Goal: Information Seeking & Learning: Learn about a topic

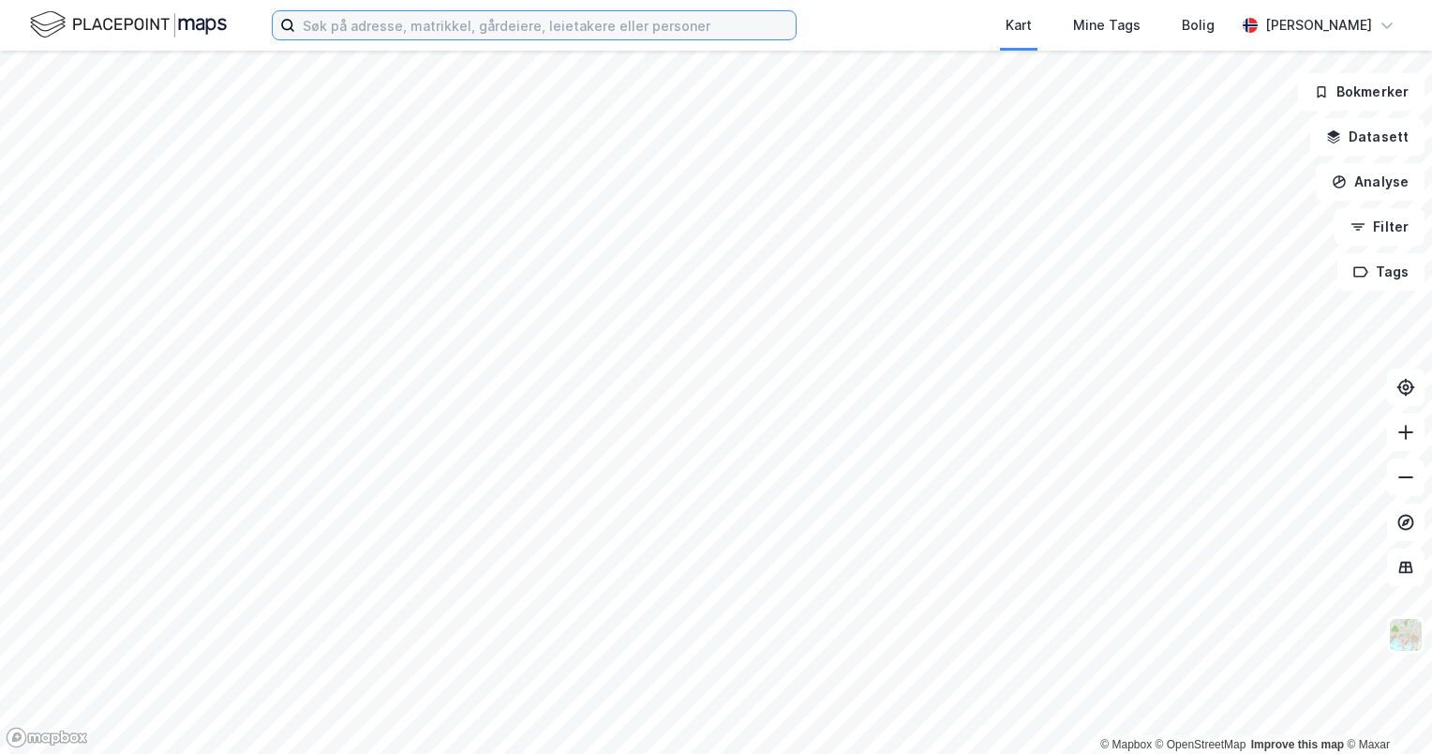
click at [408, 37] on input at bounding box center [545, 25] width 501 height 28
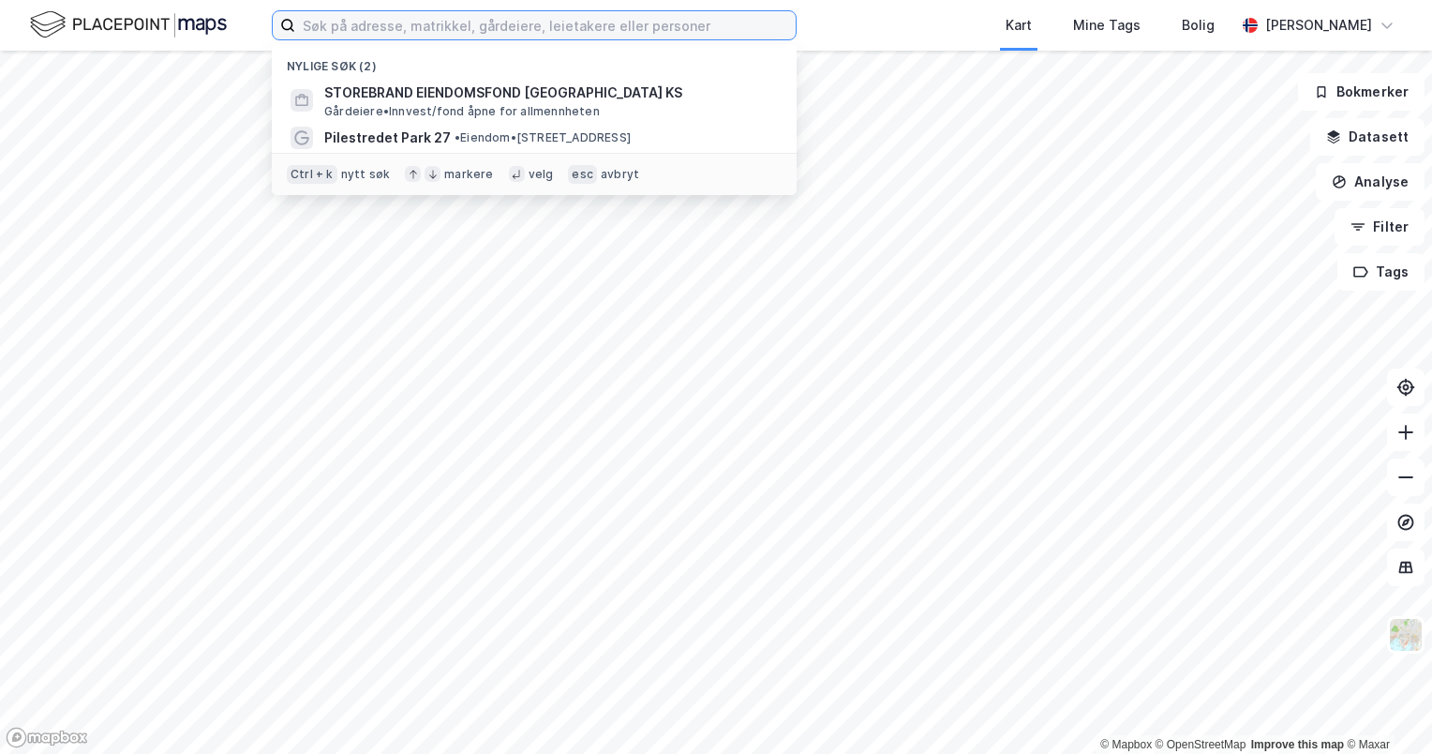
paste input "[PERSON_NAME][STREET_ADDRESS]"
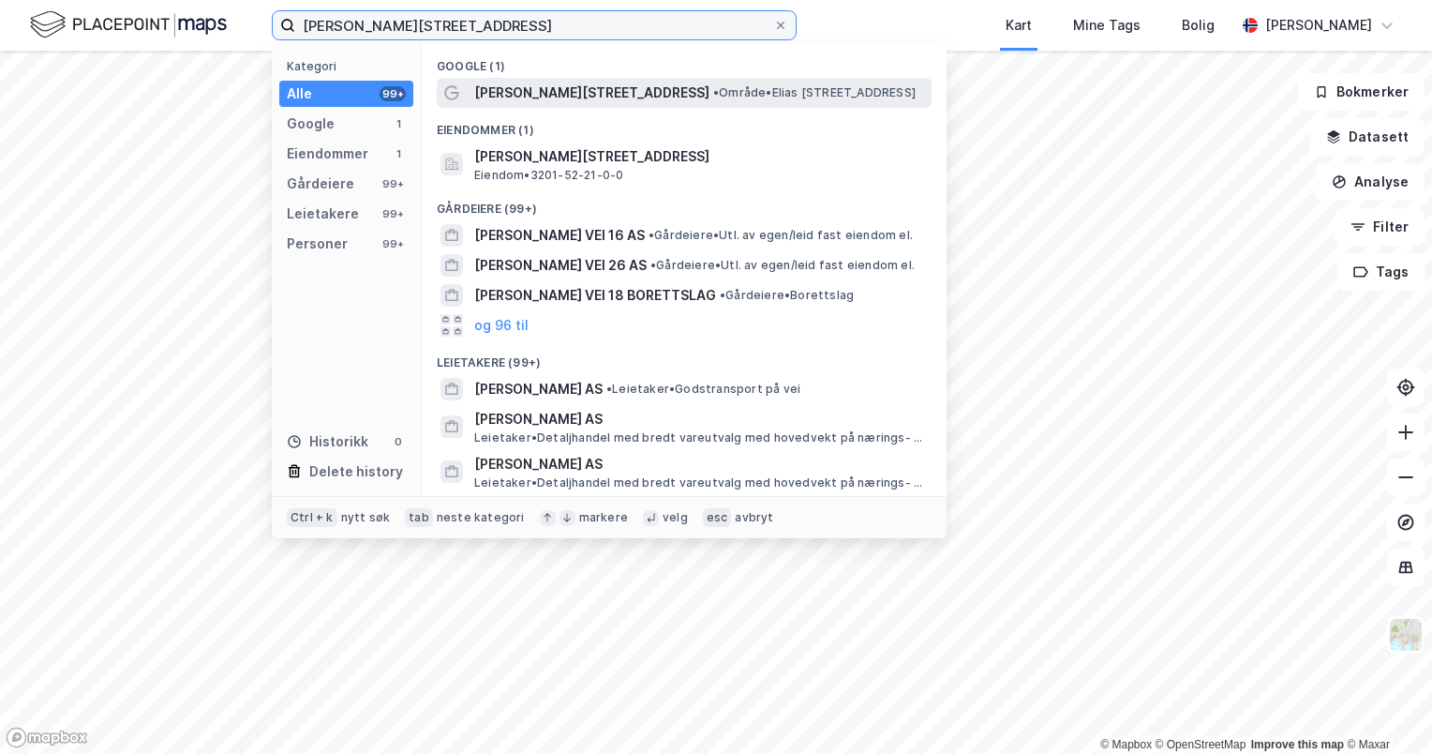
type input "[PERSON_NAME][STREET_ADDRESS]"
click at [713, 87] on span "• Område • Elias Smiths vei 10, 1337 Sandvika" at bounding box center [814, 92] width 202 height 15
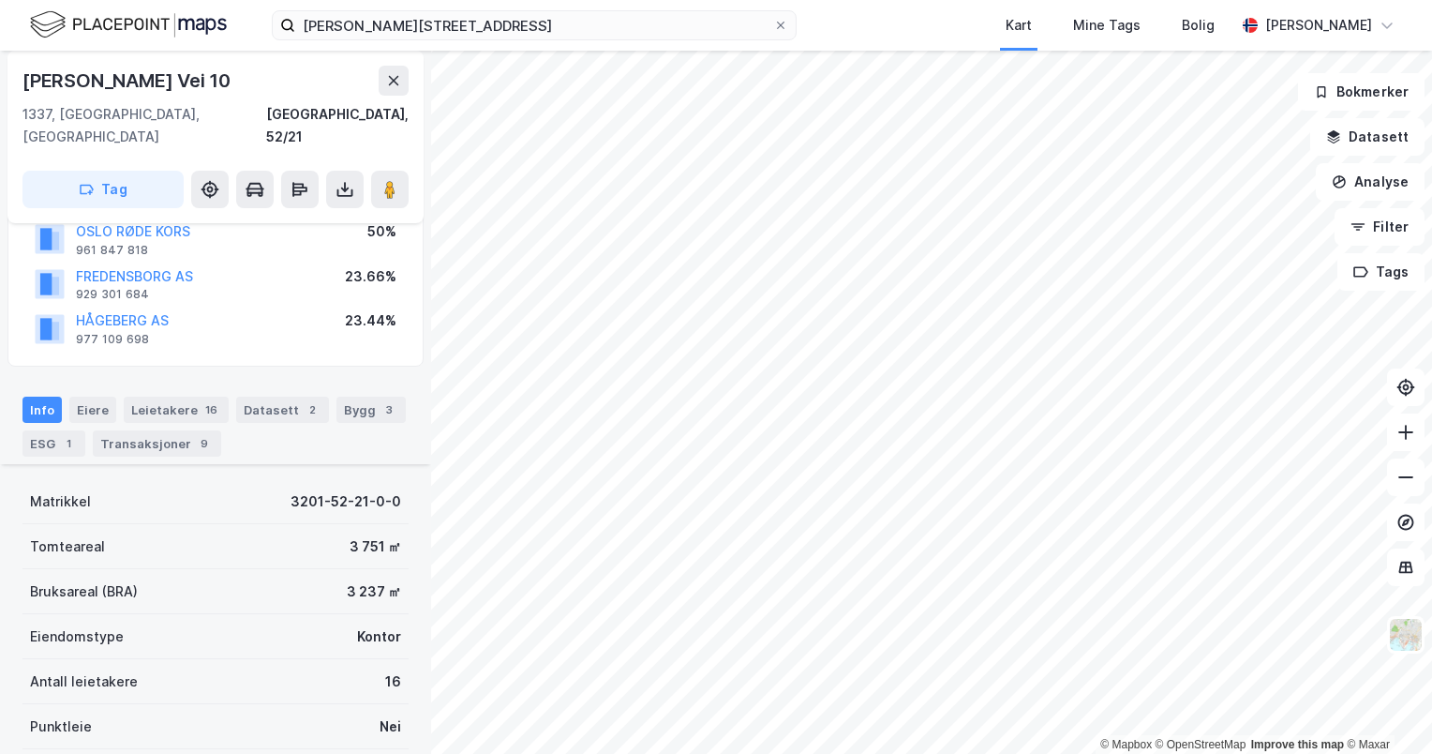
scroll to position [355, 0]
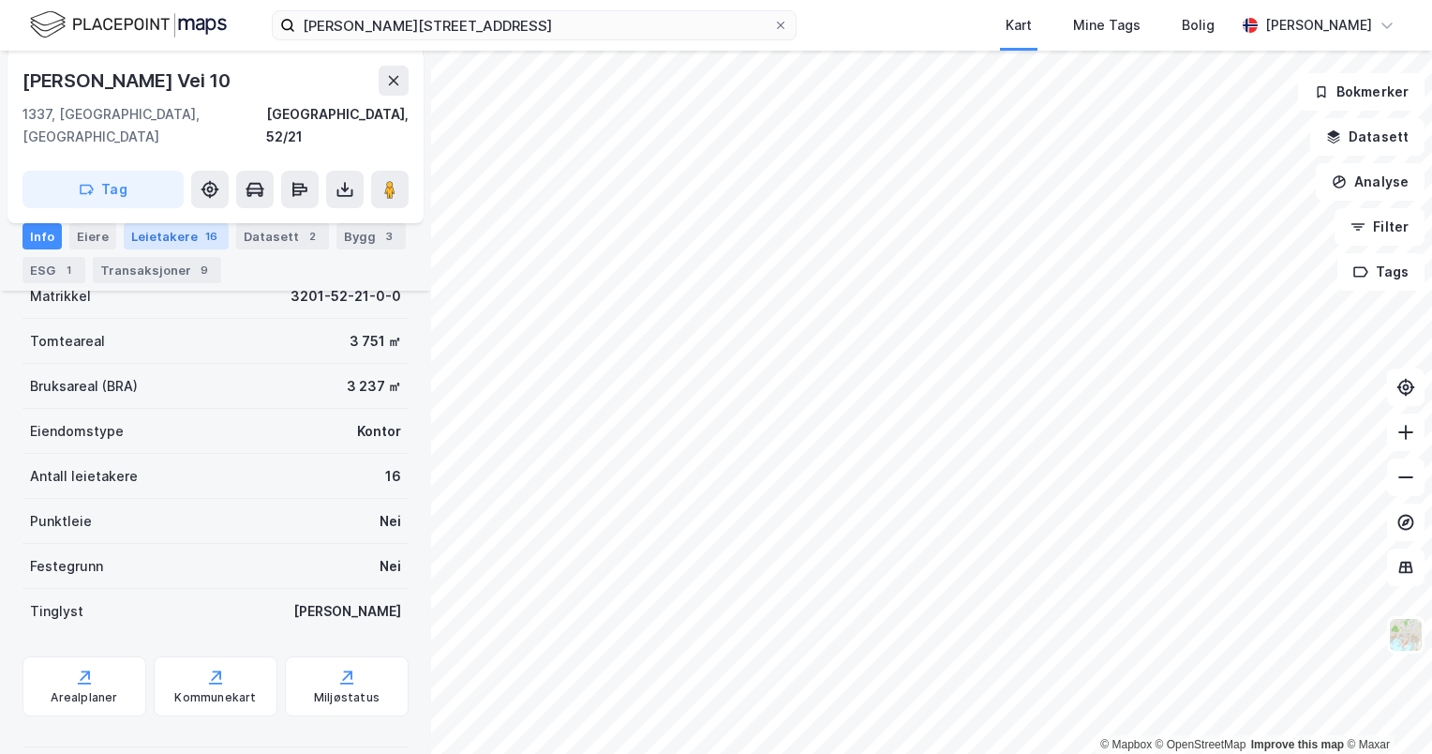
click at [188, 226] on div "Leietakere 16" at bounding box center [176, 236] width 105 height 26
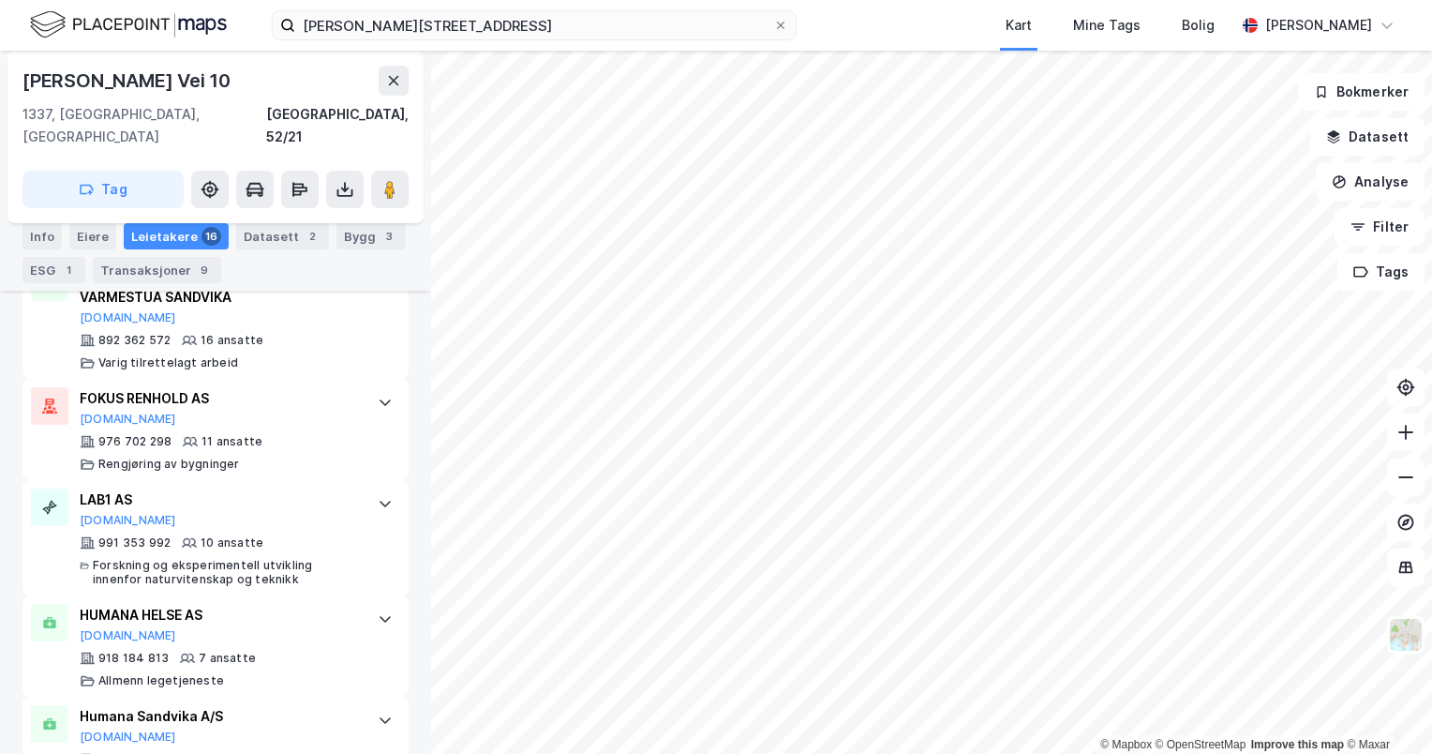
scroll to position [714, 0]
click at [191, 536] on icon at bounding box center [189, 540] width 15 height 9
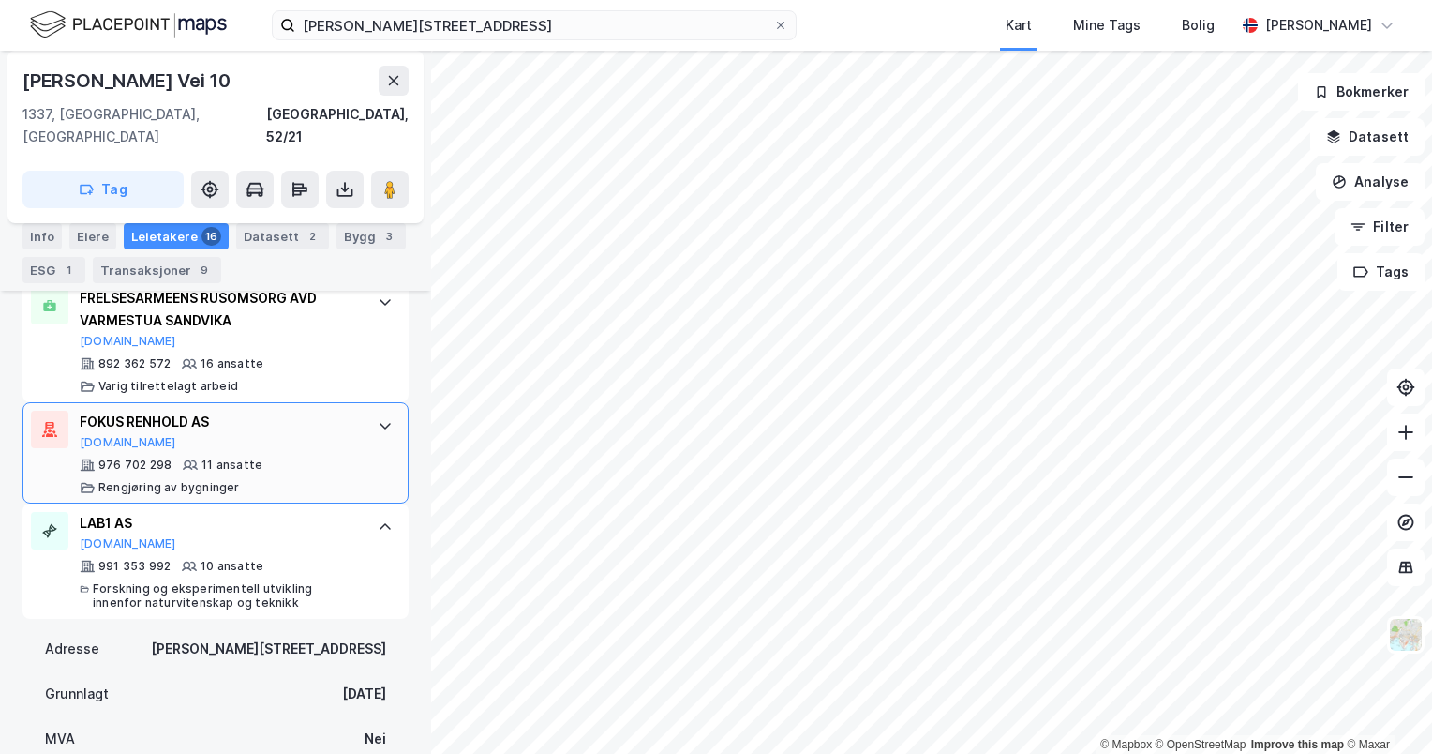
scroll to position [668, 0]
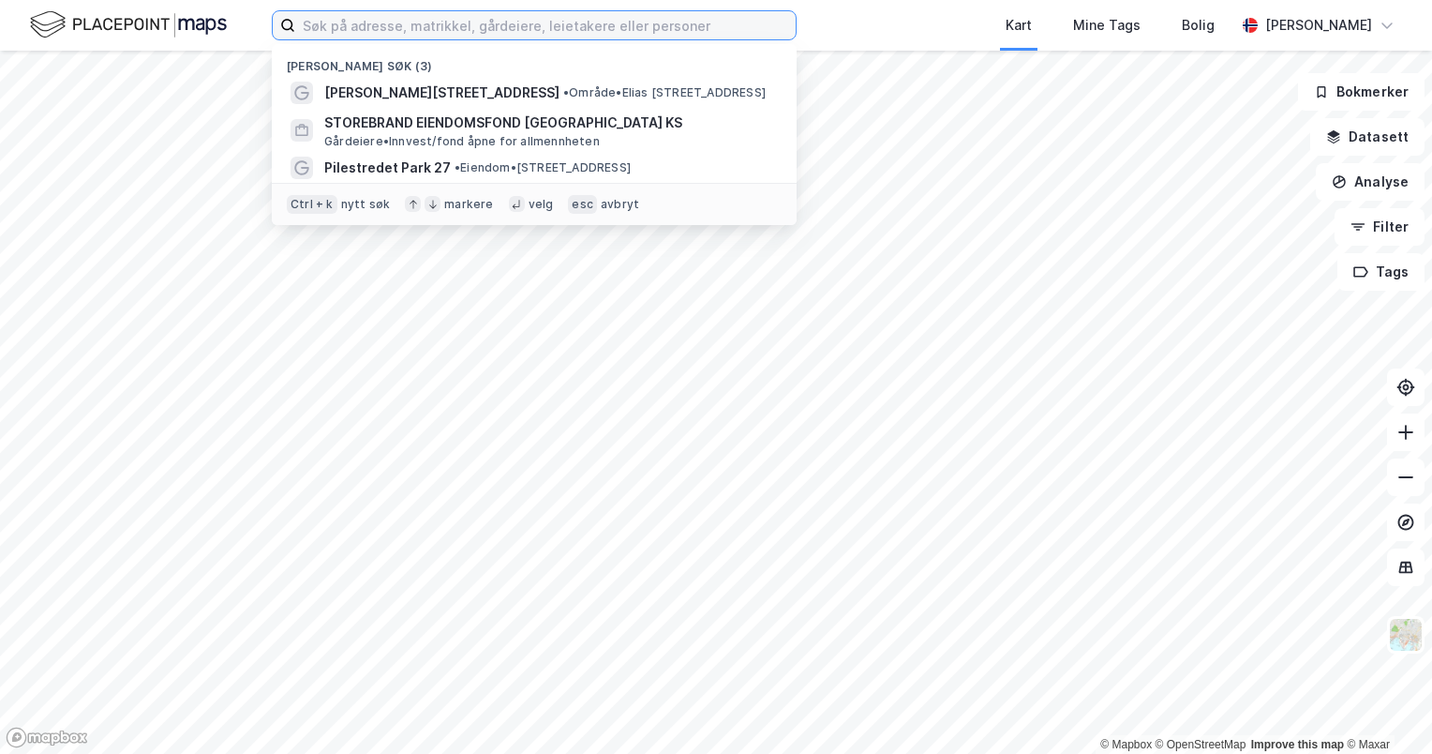
click at [368, 27] on input at bounding box center [545, 25] width 501 height 28
paste input "[PERSON_NAME] vei 25"
type input "[PERSON_NAME] vei 25"
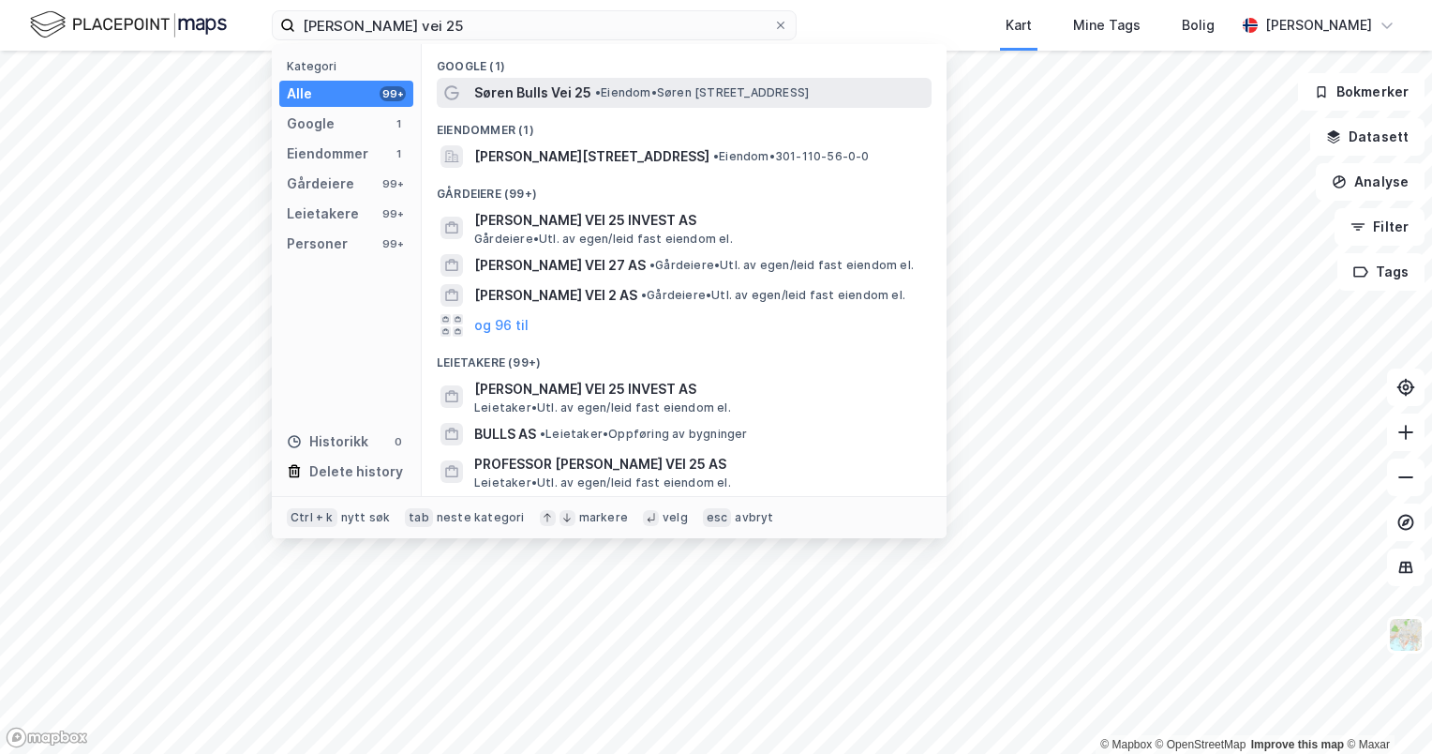
click at [630, 97] on span "• Eiendom • [STREET_ADDRESS]" at bounding box center [702, 92] width 214 height 15
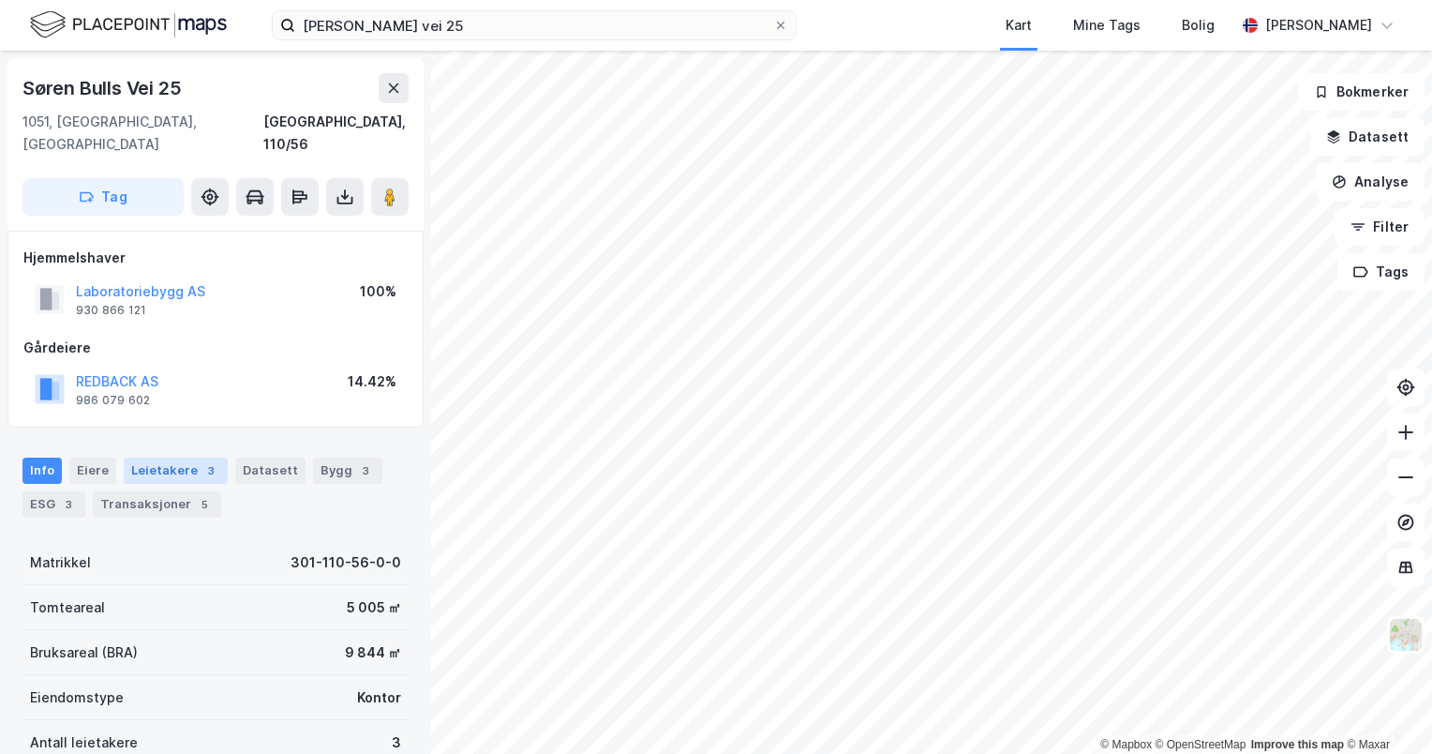
click at [189, 457] on div "Leietakere 3" at bounding box center [176, 470] width 104 height 26
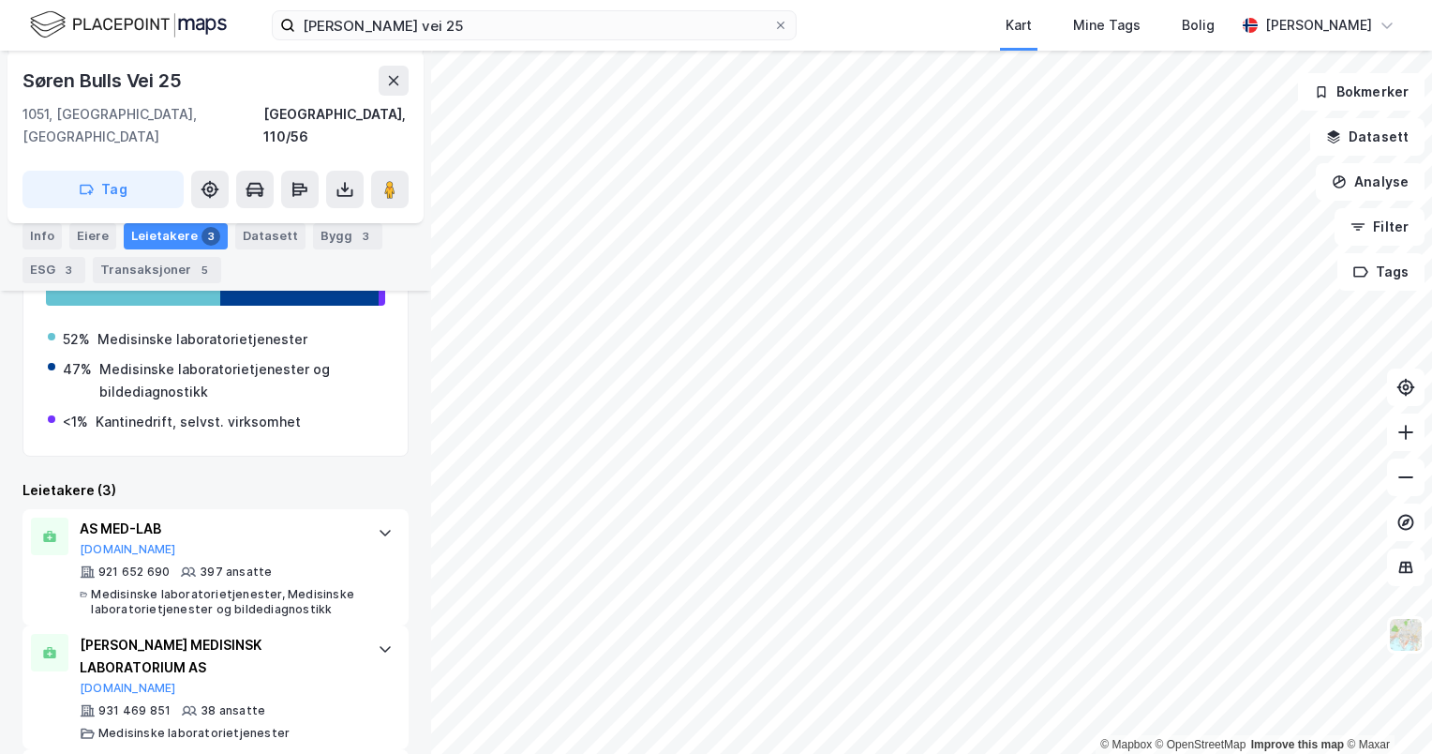
scroll to position [484, 0]
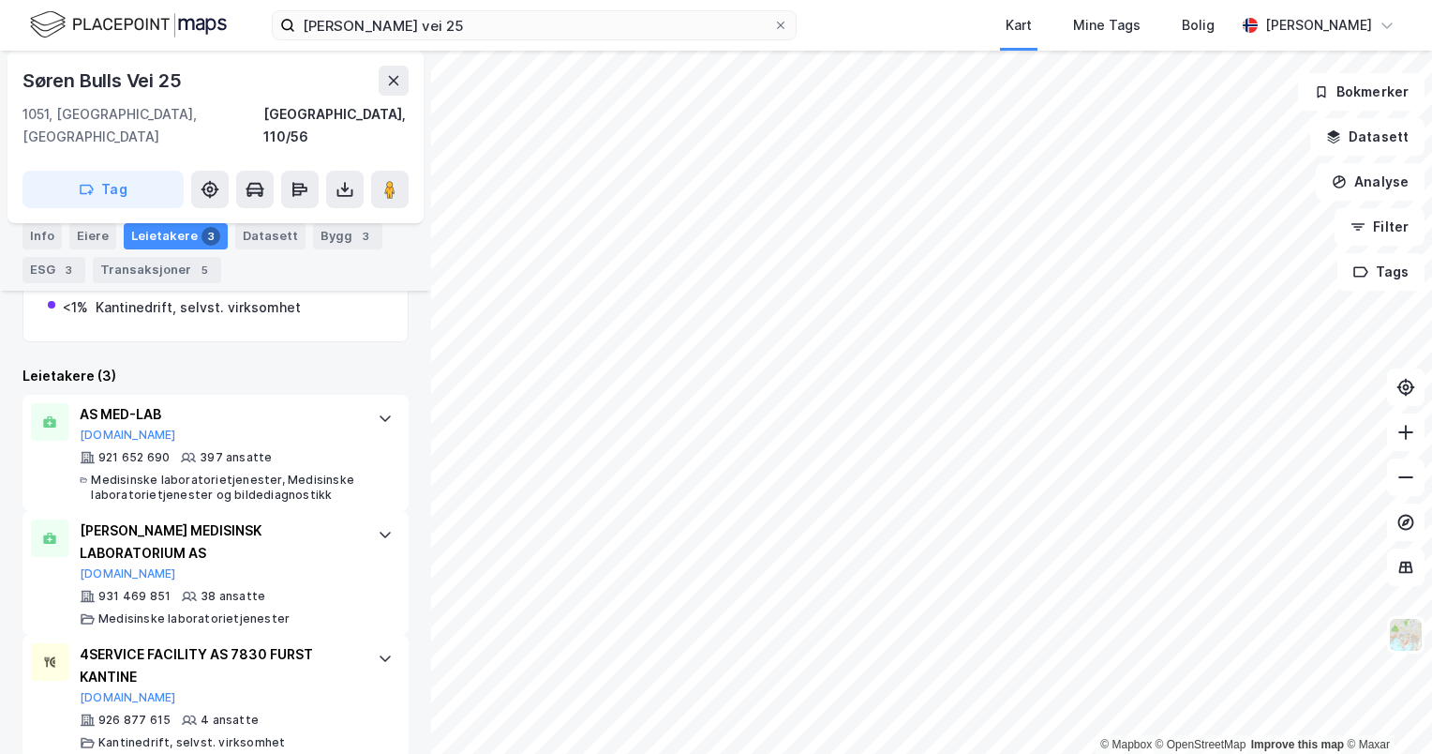
click at [203, 519] on div "[PERSON_NAME] MEDISINSK LABORATORIUM AS" at bounding box center [219, 541] width 279 height 45
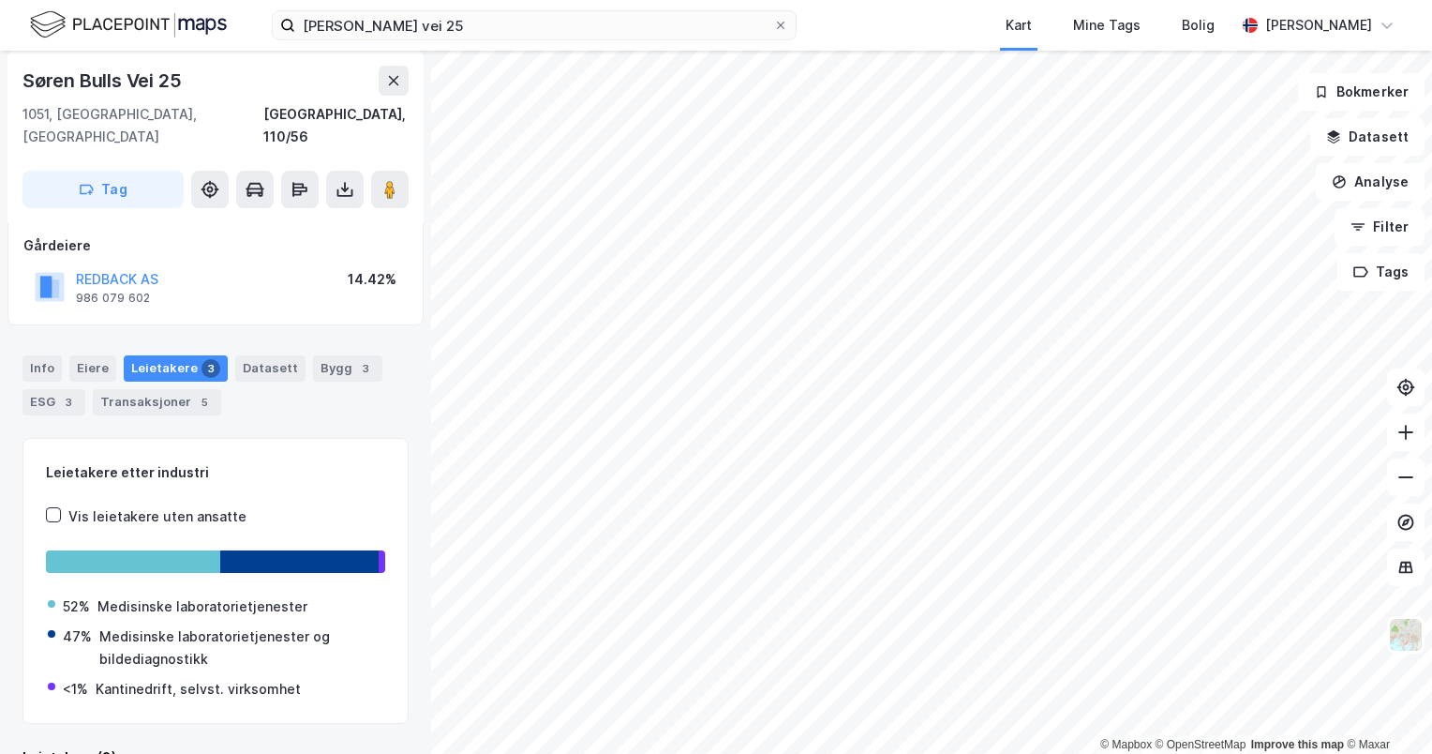
scroll to position [0, 0]
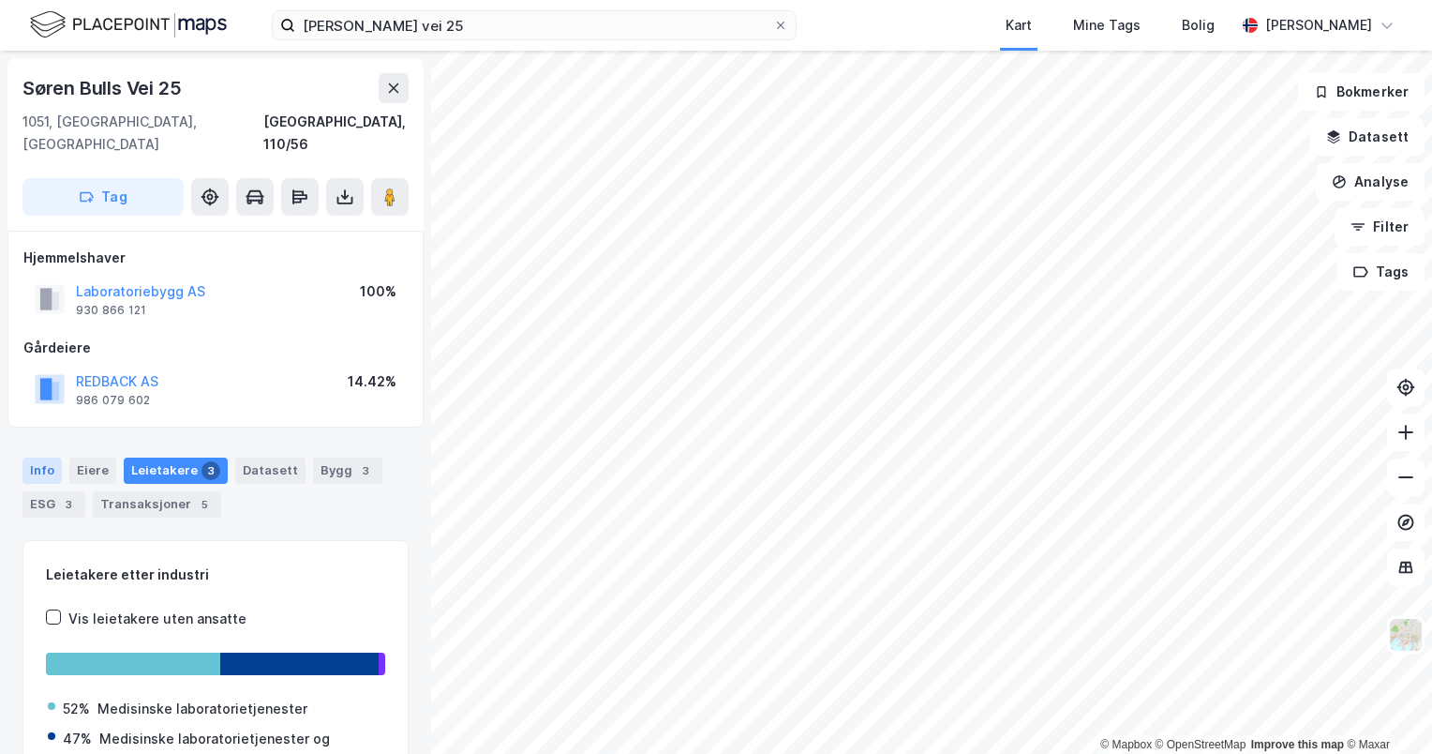
click at [24, 457] on div "Info" at bounding box center [41, 470] width 39 height 26
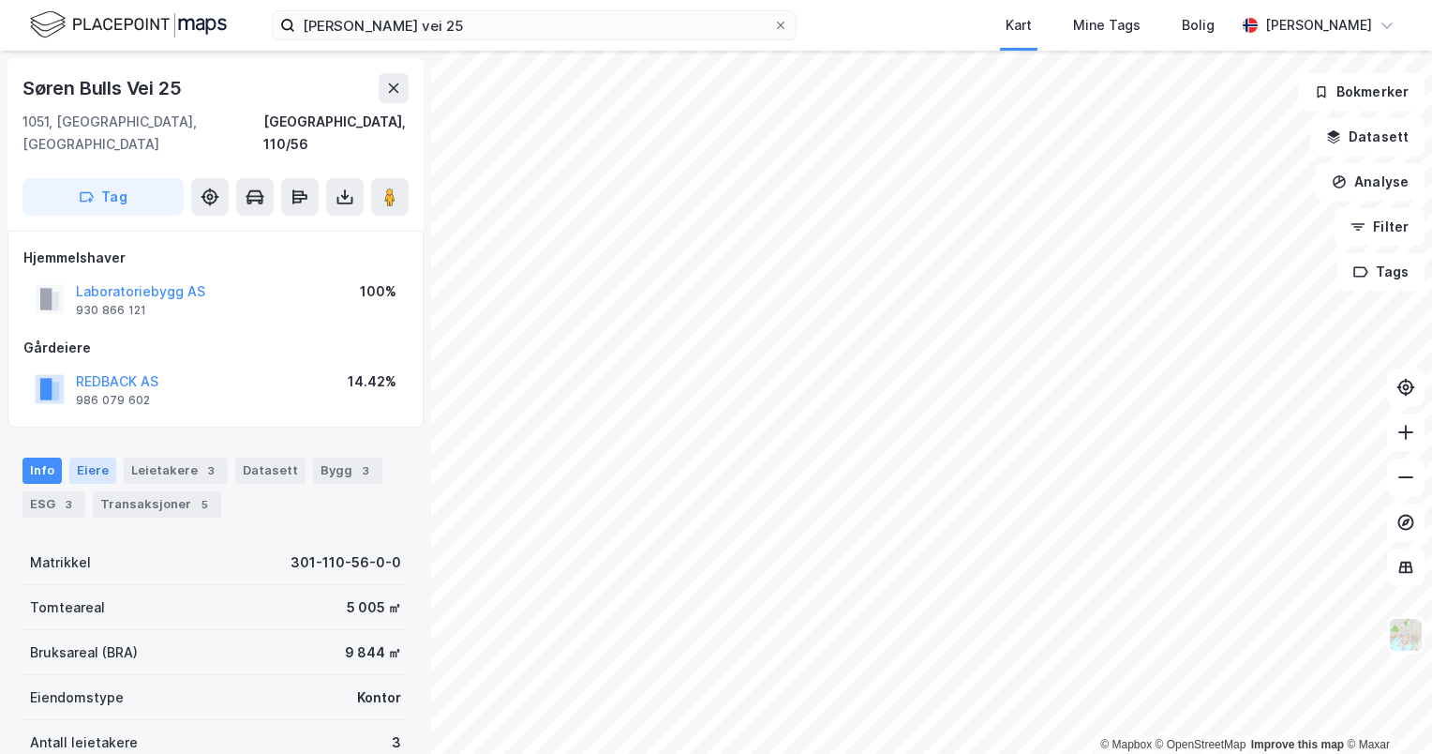
click at [96, 457] on div "Eiere" at bounding box center [92, 470] width 47 height 26
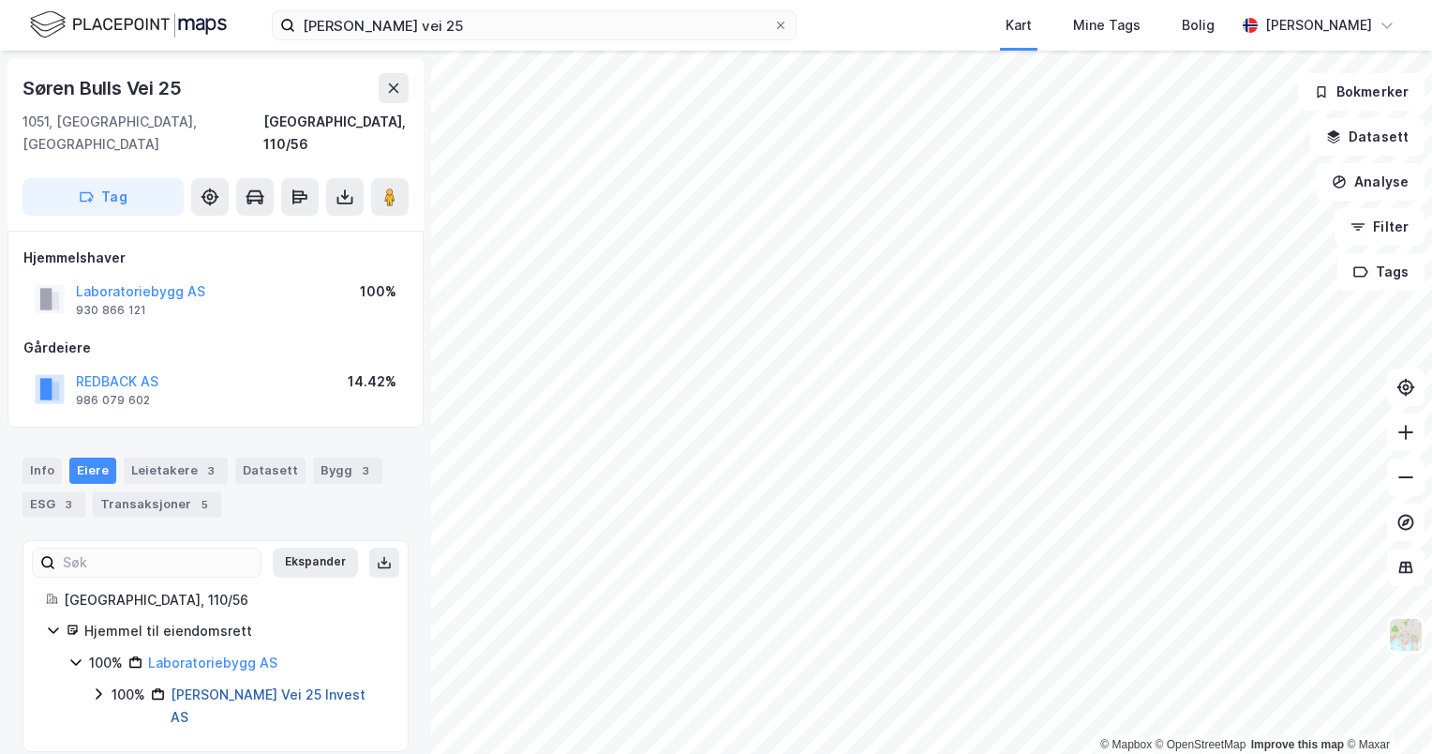
click at [191, 686] on link "[PERSON_NAME] Vei 25 Invest AS" at bounding box center [268, 705] width 195 height 38
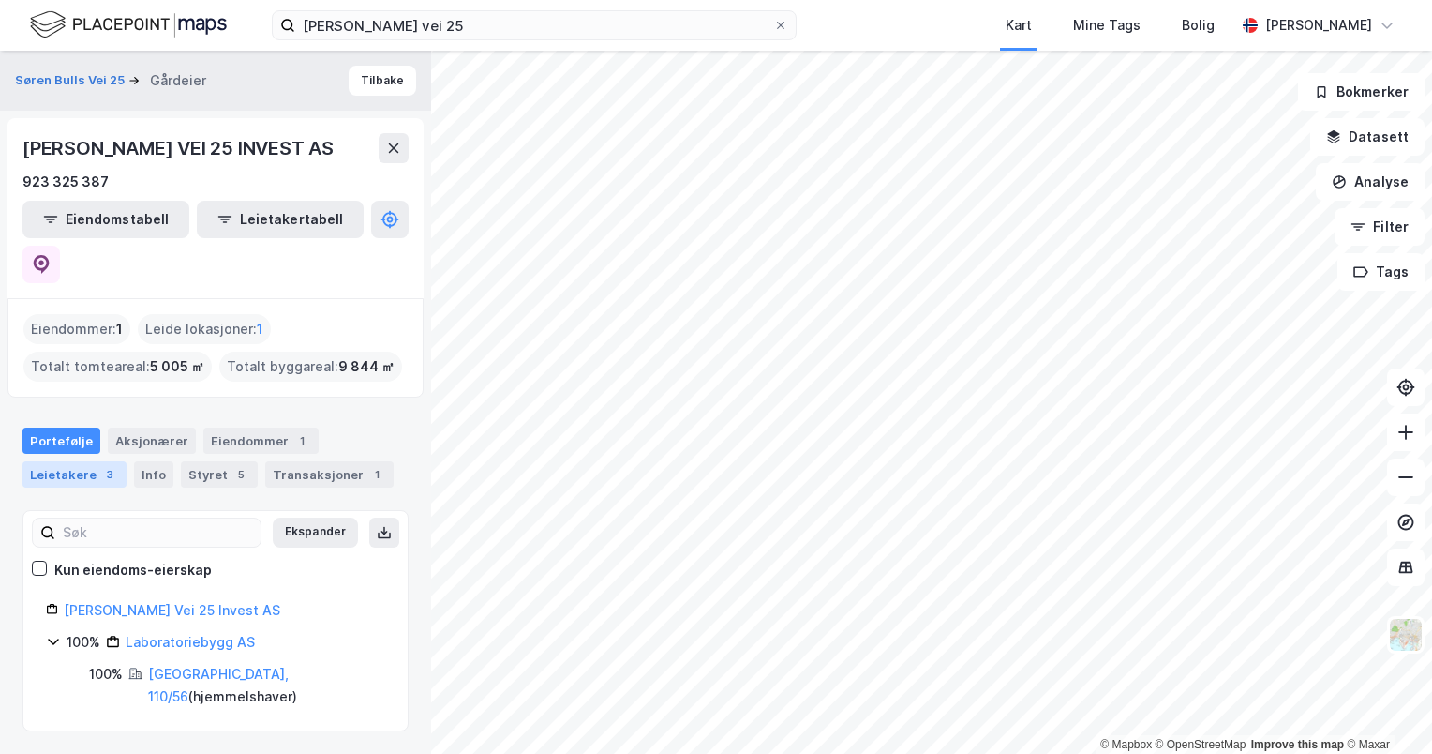
click at [75, 461] on div "Leietakere 3" at bounding box center [74, 474] width 104 height 26
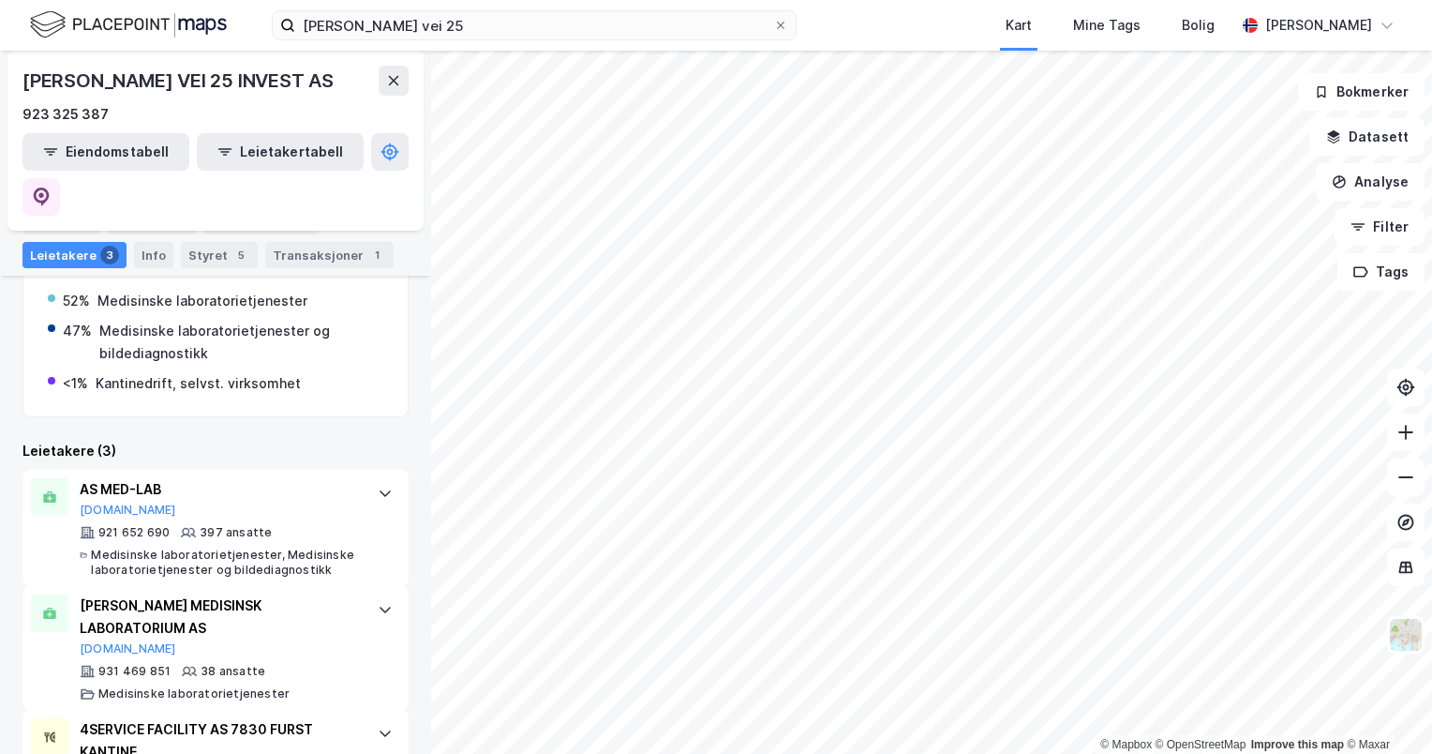
scroll to position [431, 0]
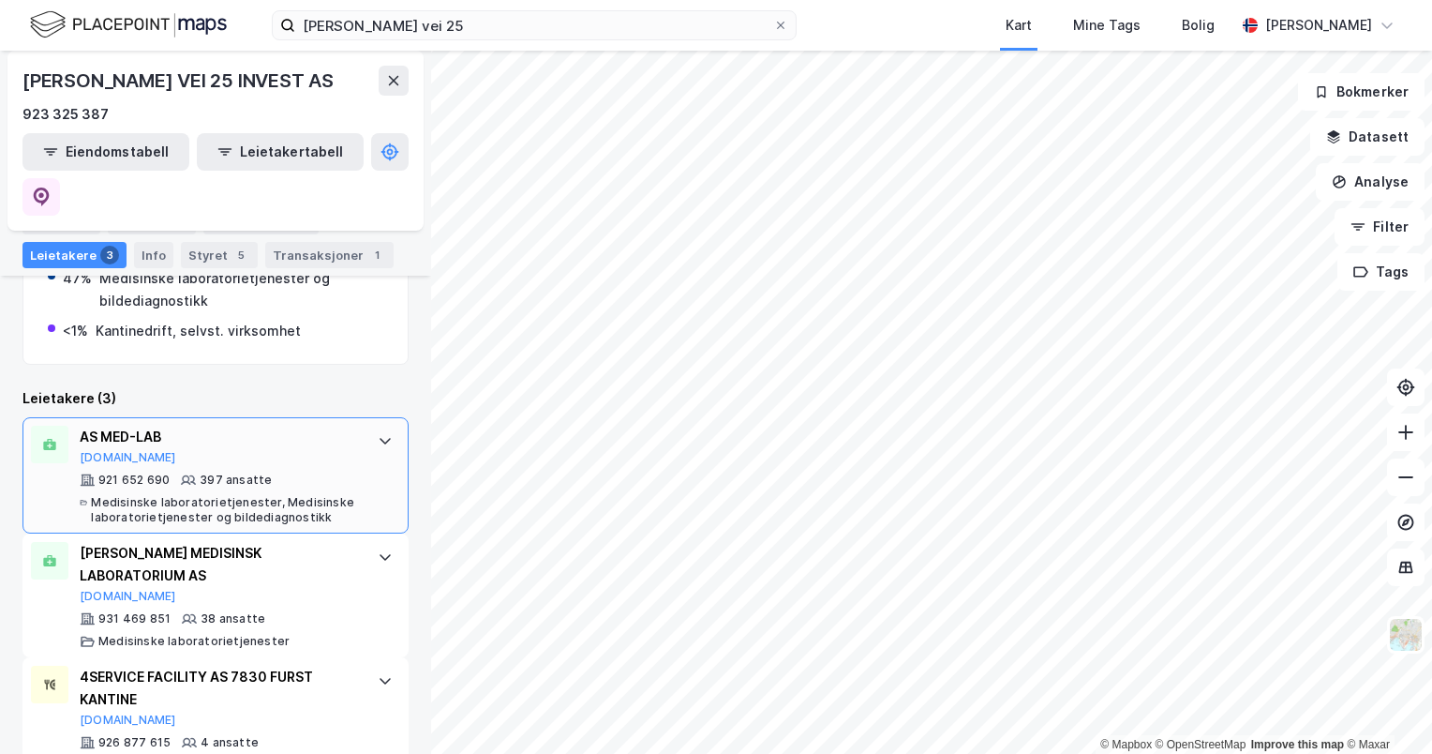
click at [160, 495] on div "Medisinske laboratorietjenester, Medisinske laboratorietjenester og bildediagno…" at bounding box center [225, 510] width 268 height 30
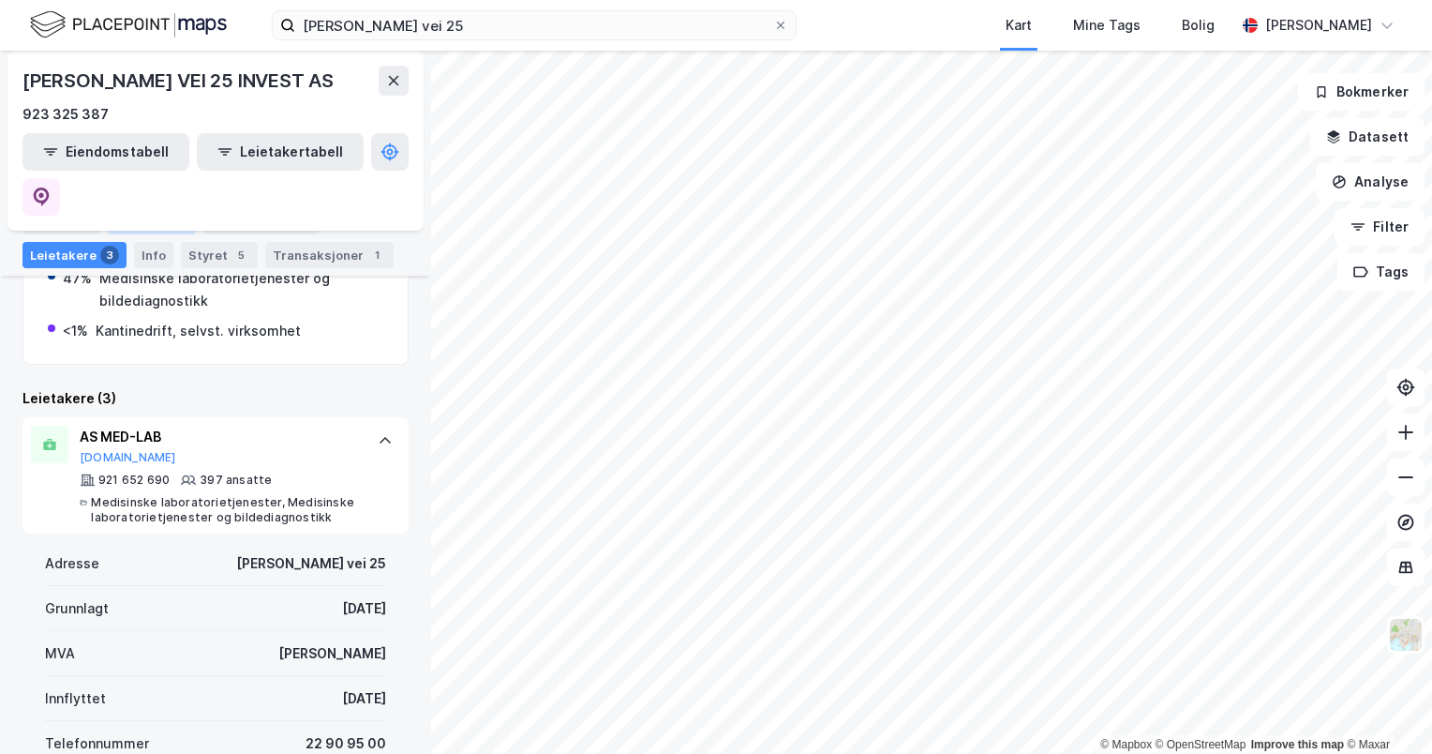
click at [168, 232] on div "Aksjonærer" at bounding box center [152, 221] width 88 height 26
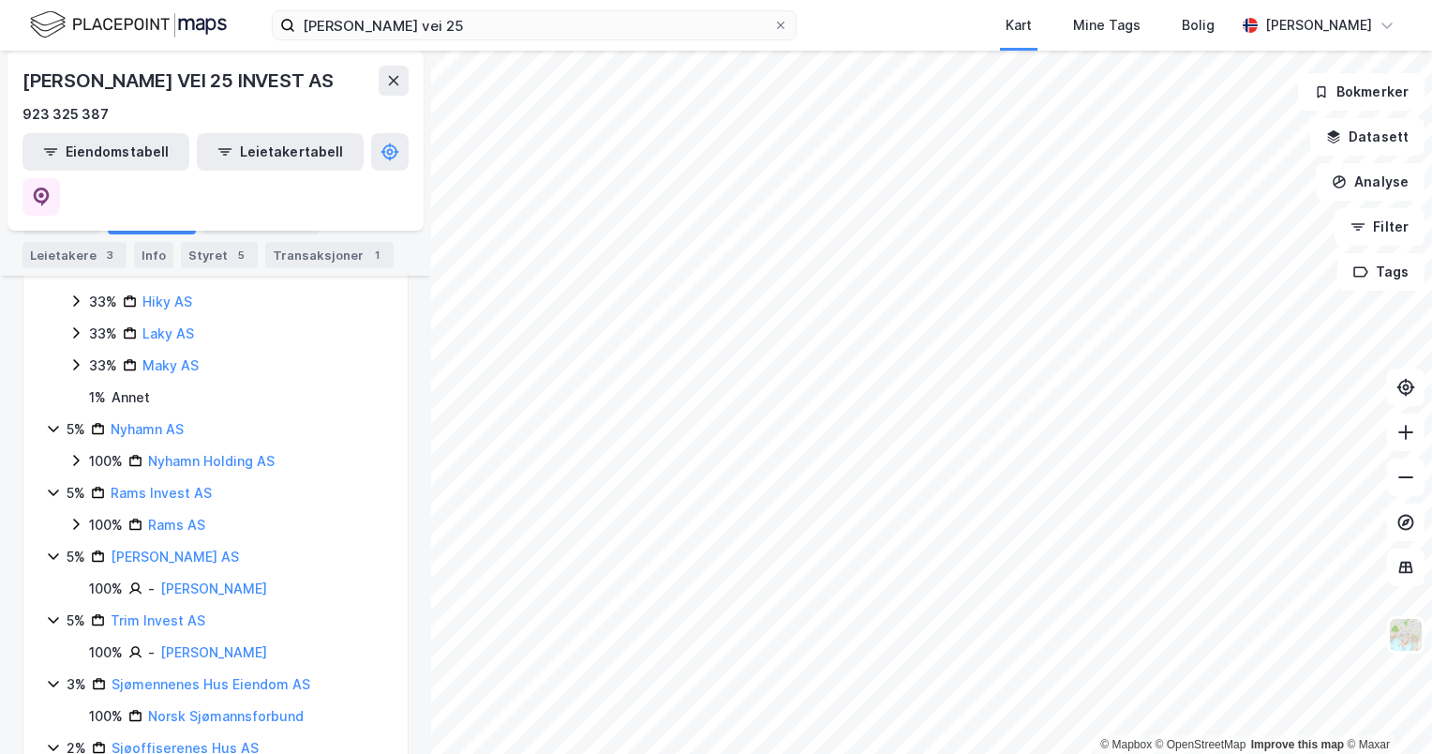
scroll to position [1100, 0]
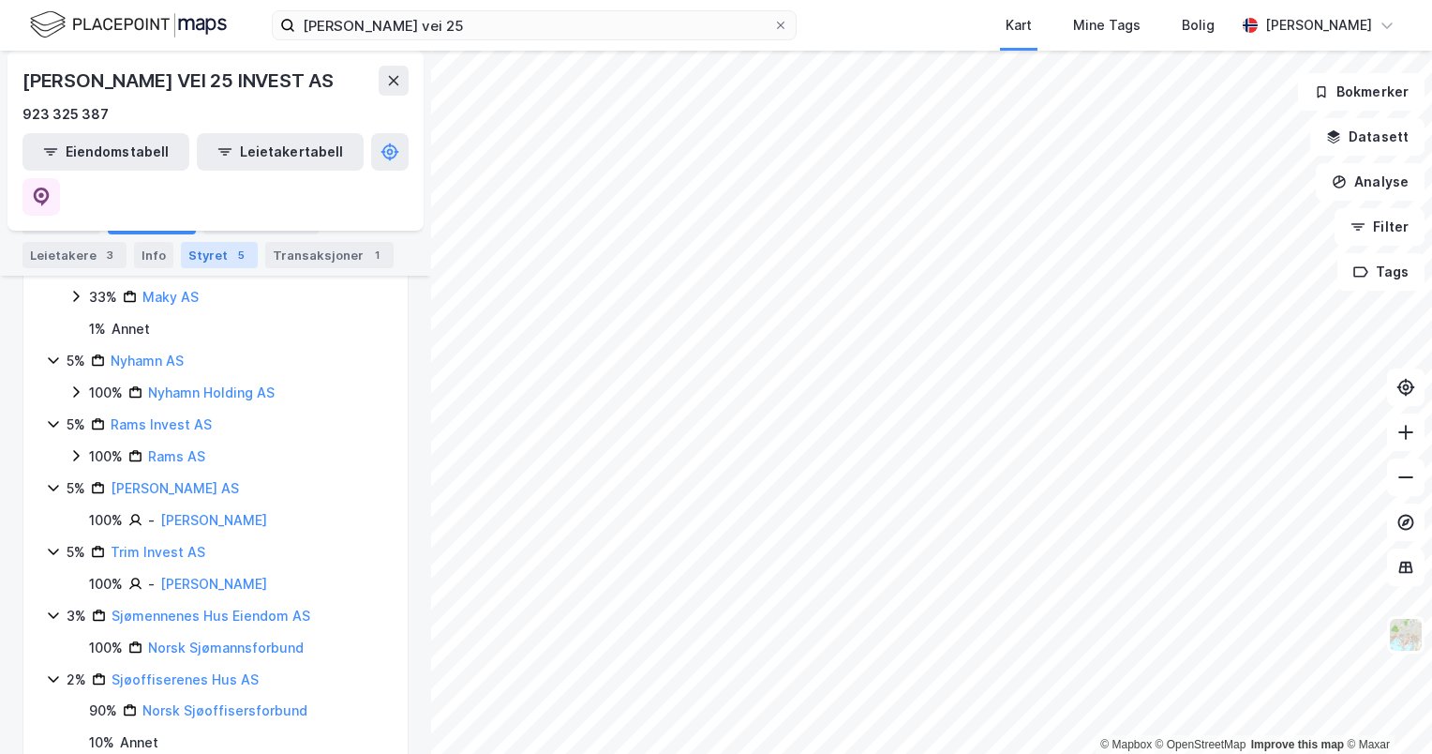
click at [193, 251] on div "Styret 5" at bounding box center [219, 255] width 77 height 26
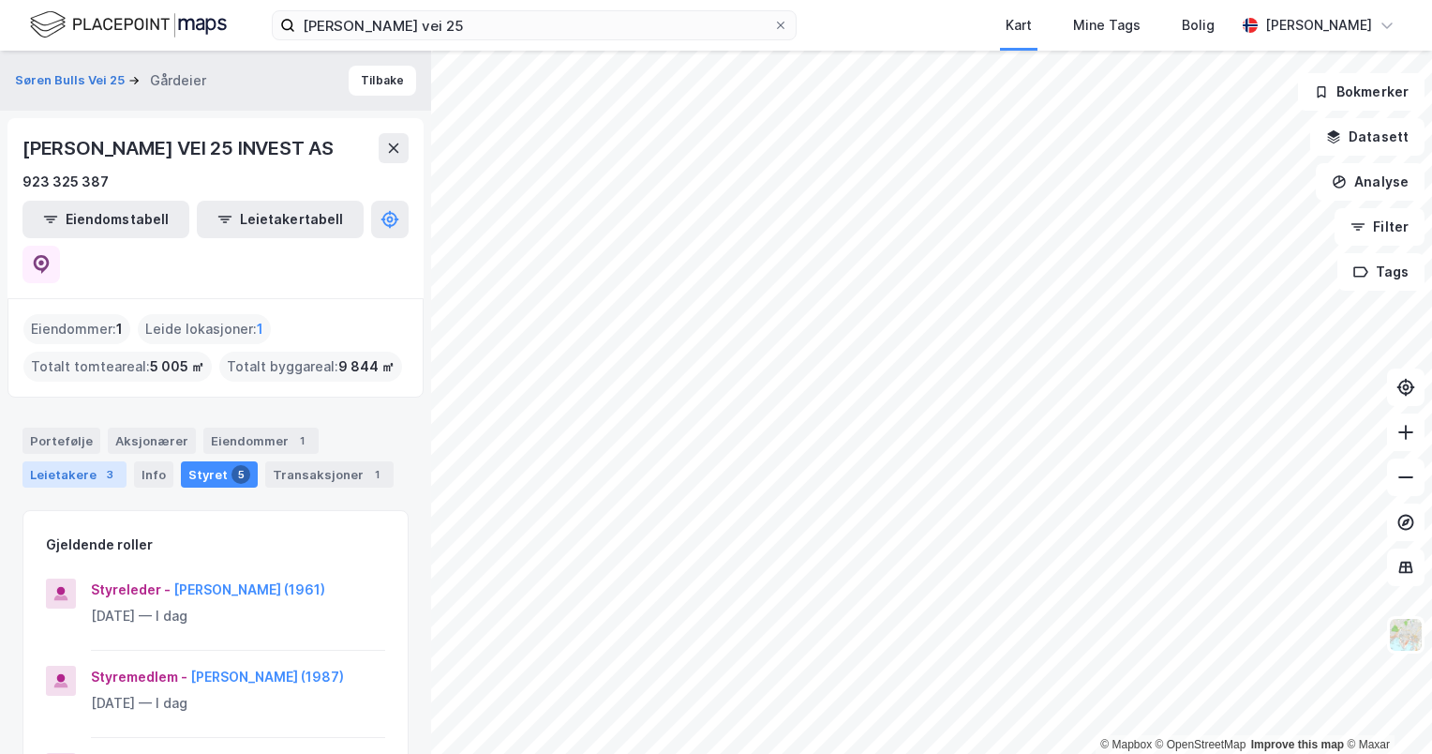
click at [79, 461] on div "Leietakere 3" at bounding box center [74, 474] width 104 height 26
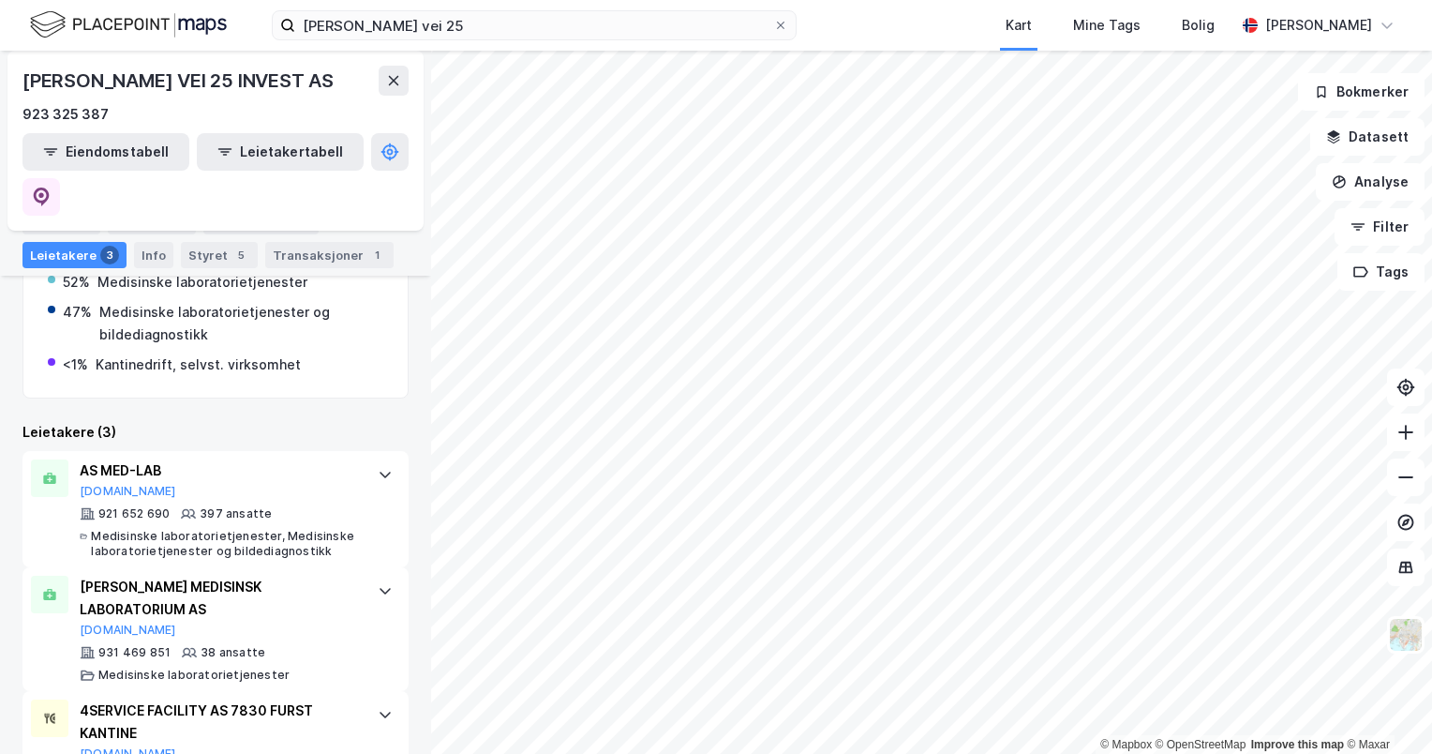
scroll to position [399, 0]
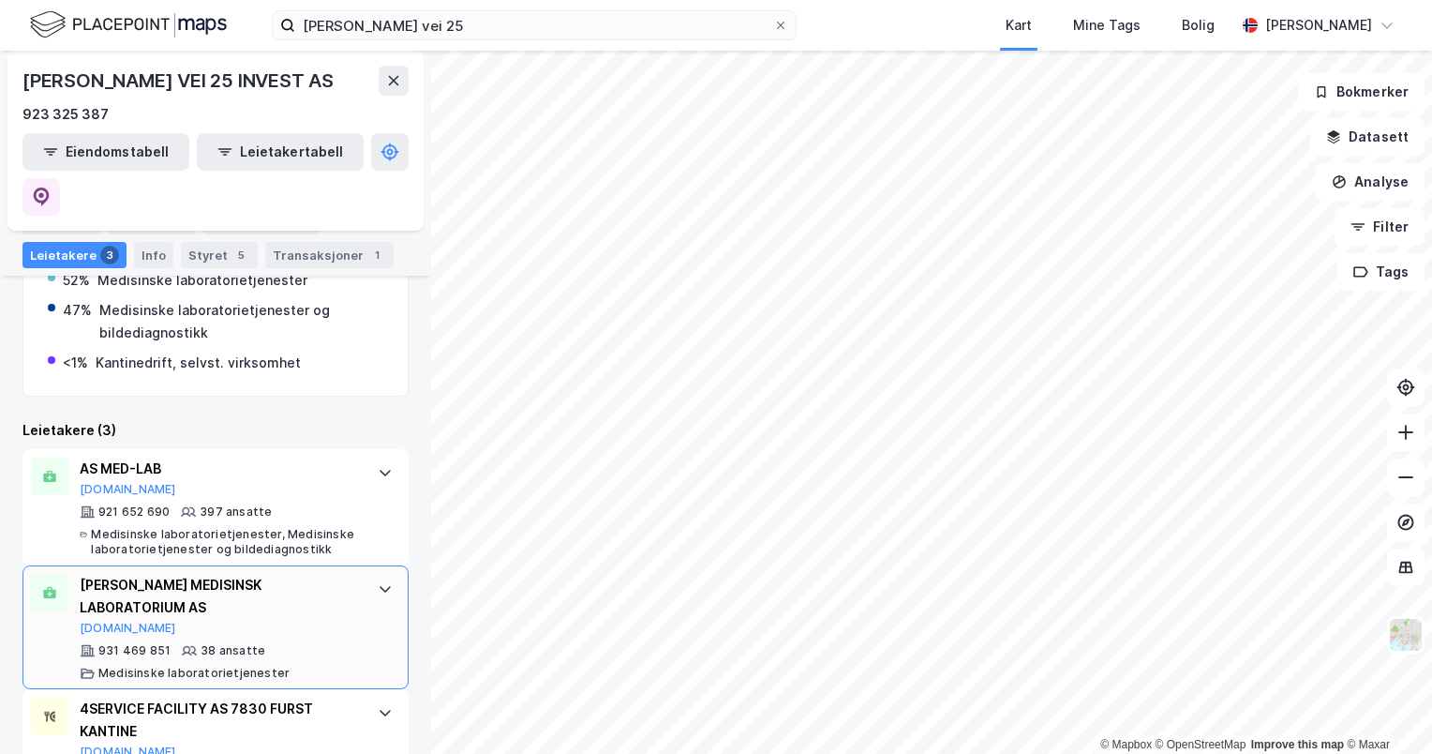
click at [157, 574] on div "[PERSON_NAME] MEDISINSK LABORATORIUM AS" at bounding box center [219, 596] width 279 height 45
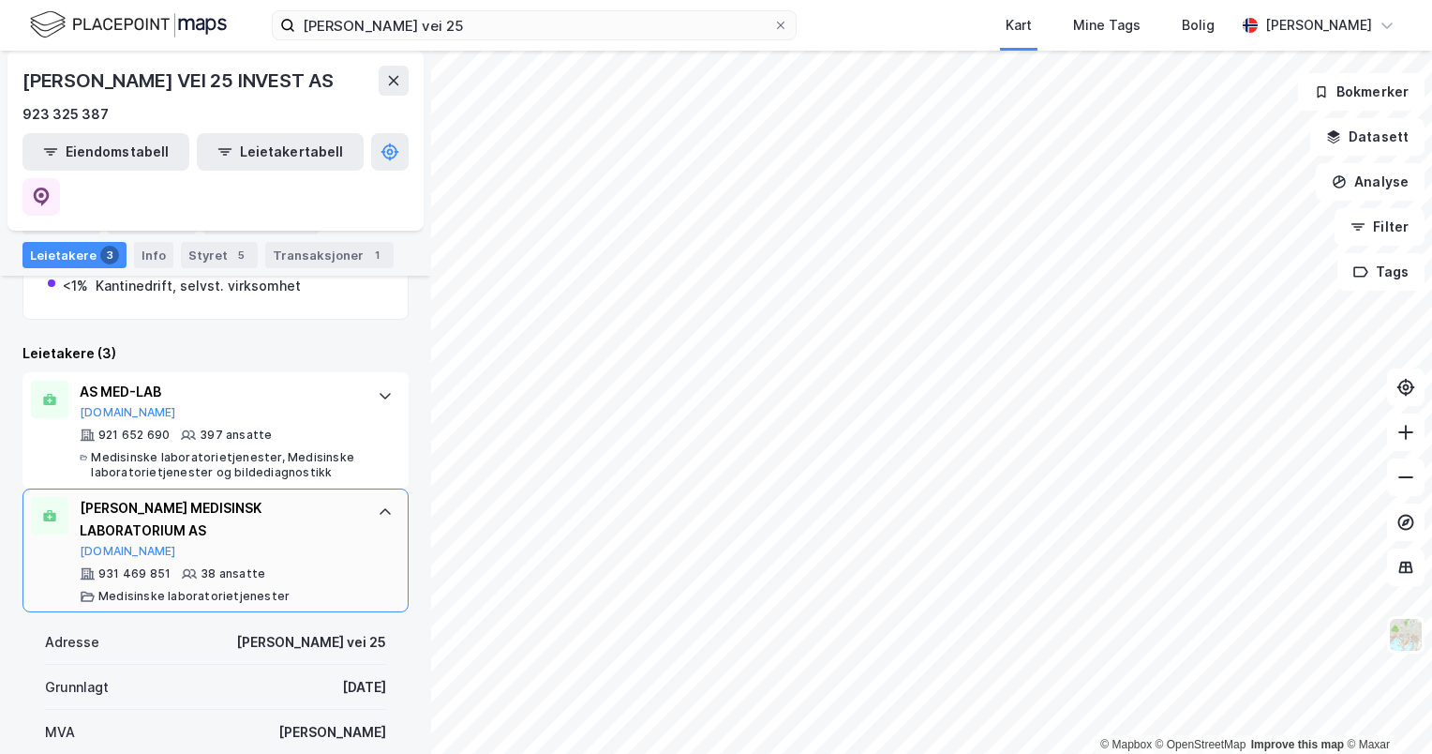
scroll to position [476, 0]
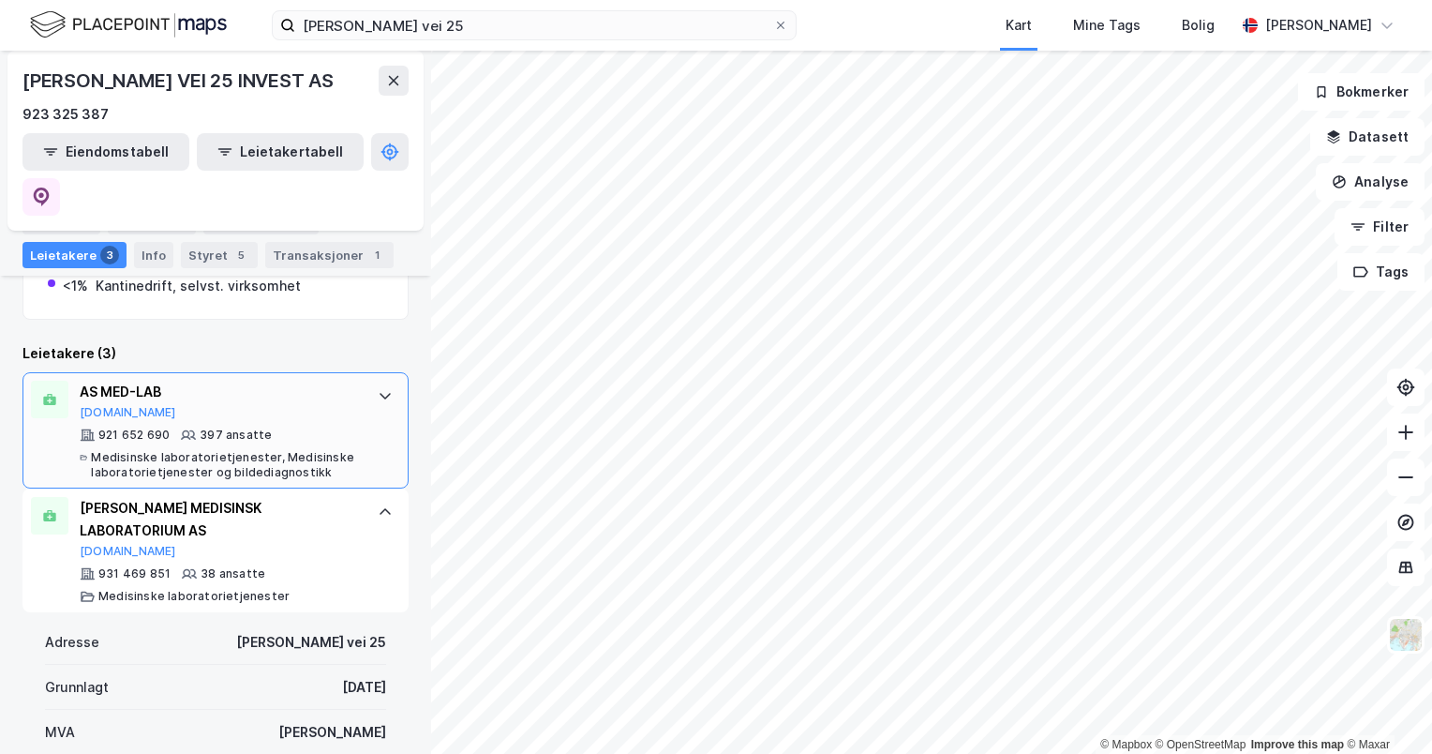
click at [212, 381] on div "AS MED-LAB [DOMAIN_NAME]" at bounding box center [219, 400] width 279 height 39
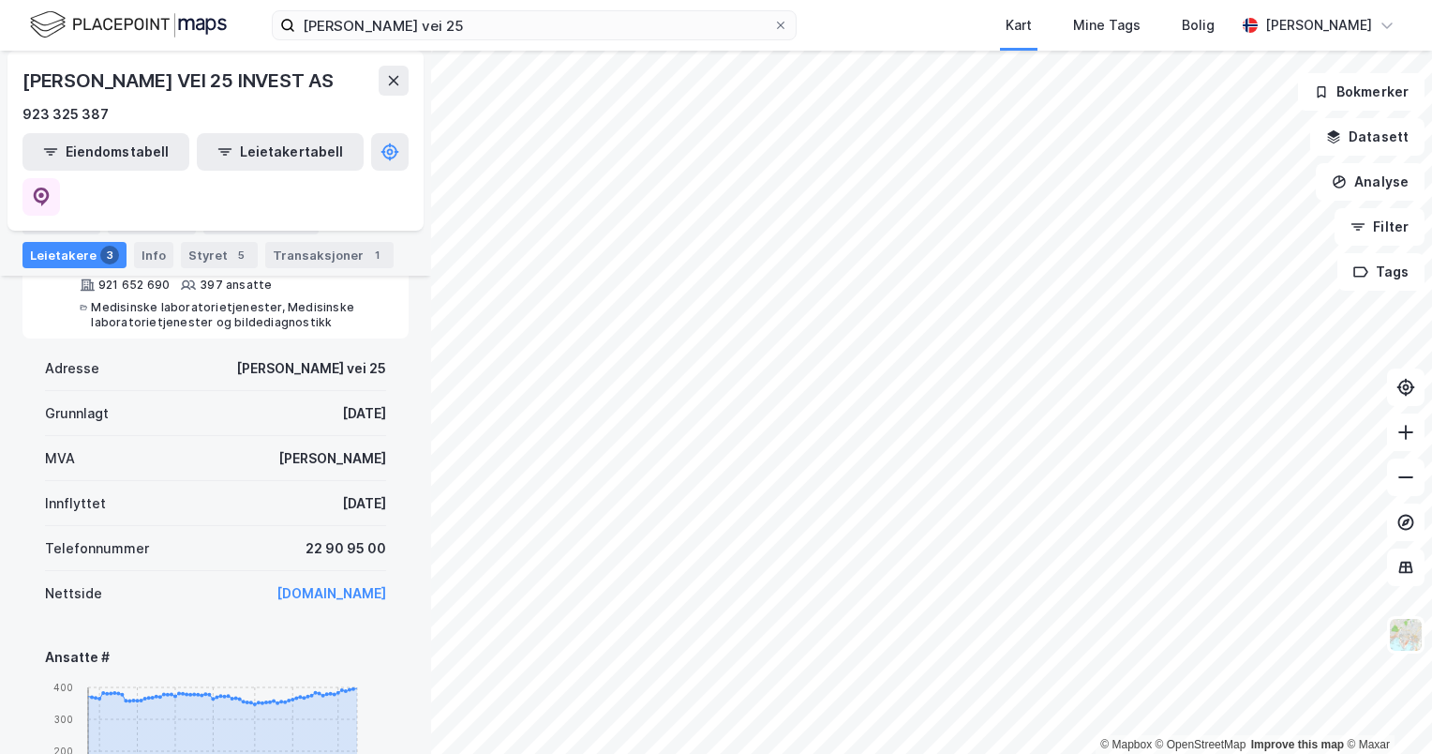
scroll to position [628, 0]
click at [1395, 375] on div "© Mapbox © OpenStreetMap Improve this map © Maxar Søren Bulls Vei 25 Gårdeier T…" at bounding box center [716, 402] width 1432 height 703
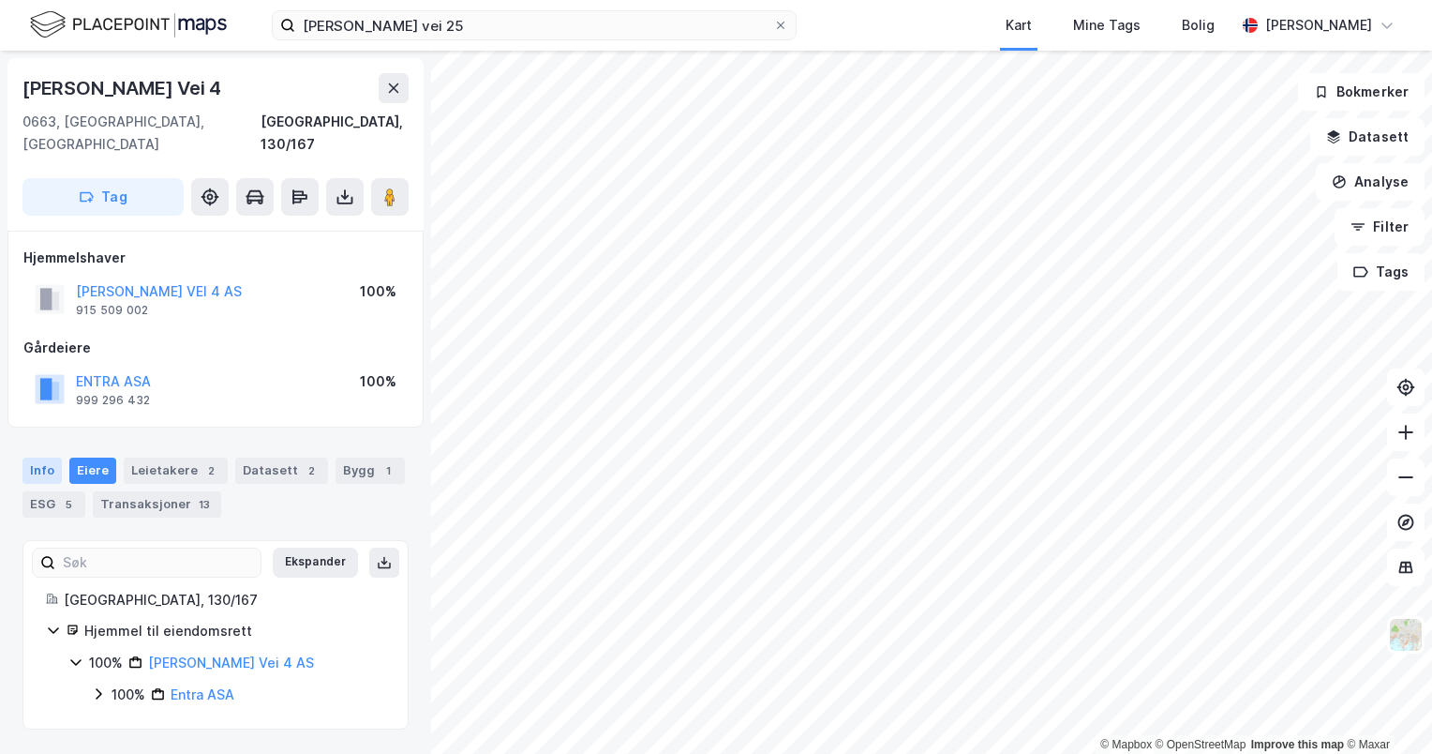
click at [49, 457] on div "Info" at bounding box center [41, 470] width 39 height 26
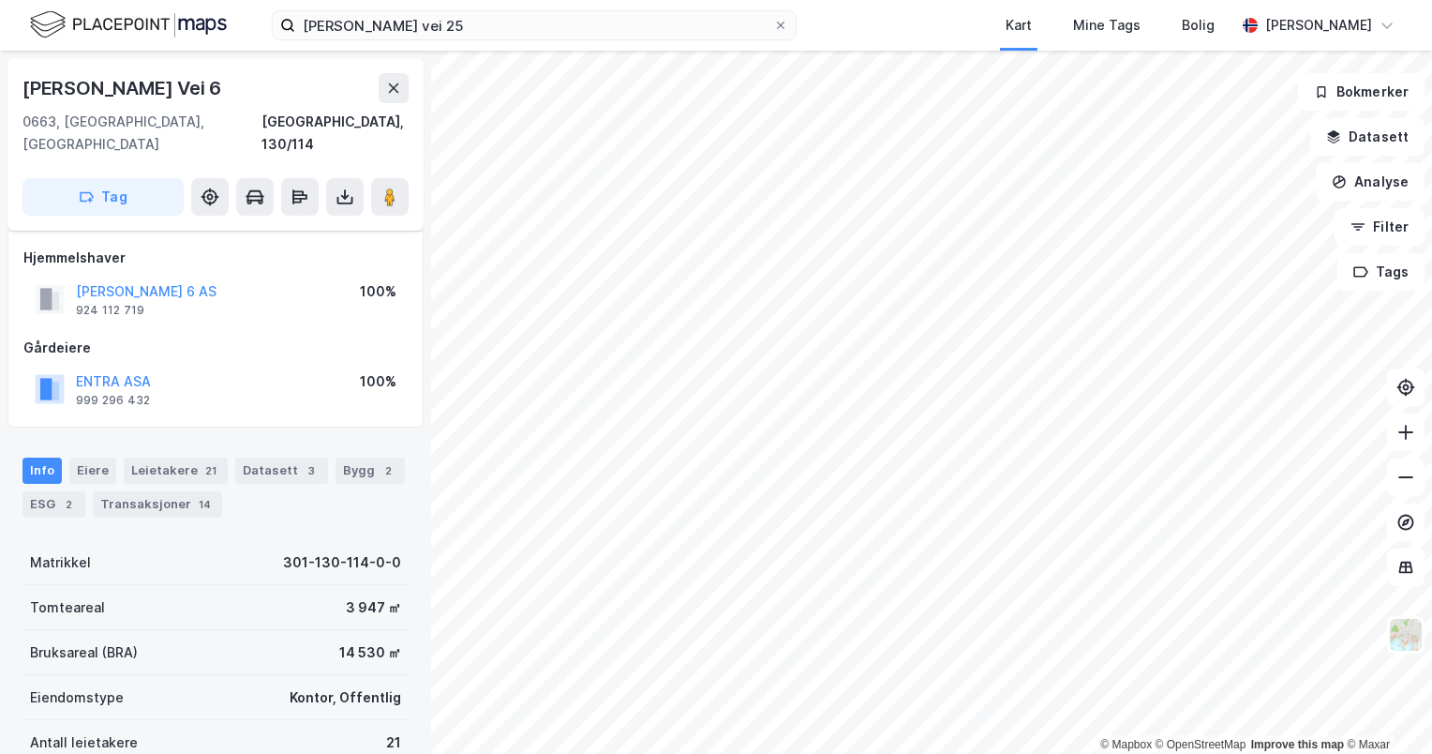
scroll to position [18, 0]
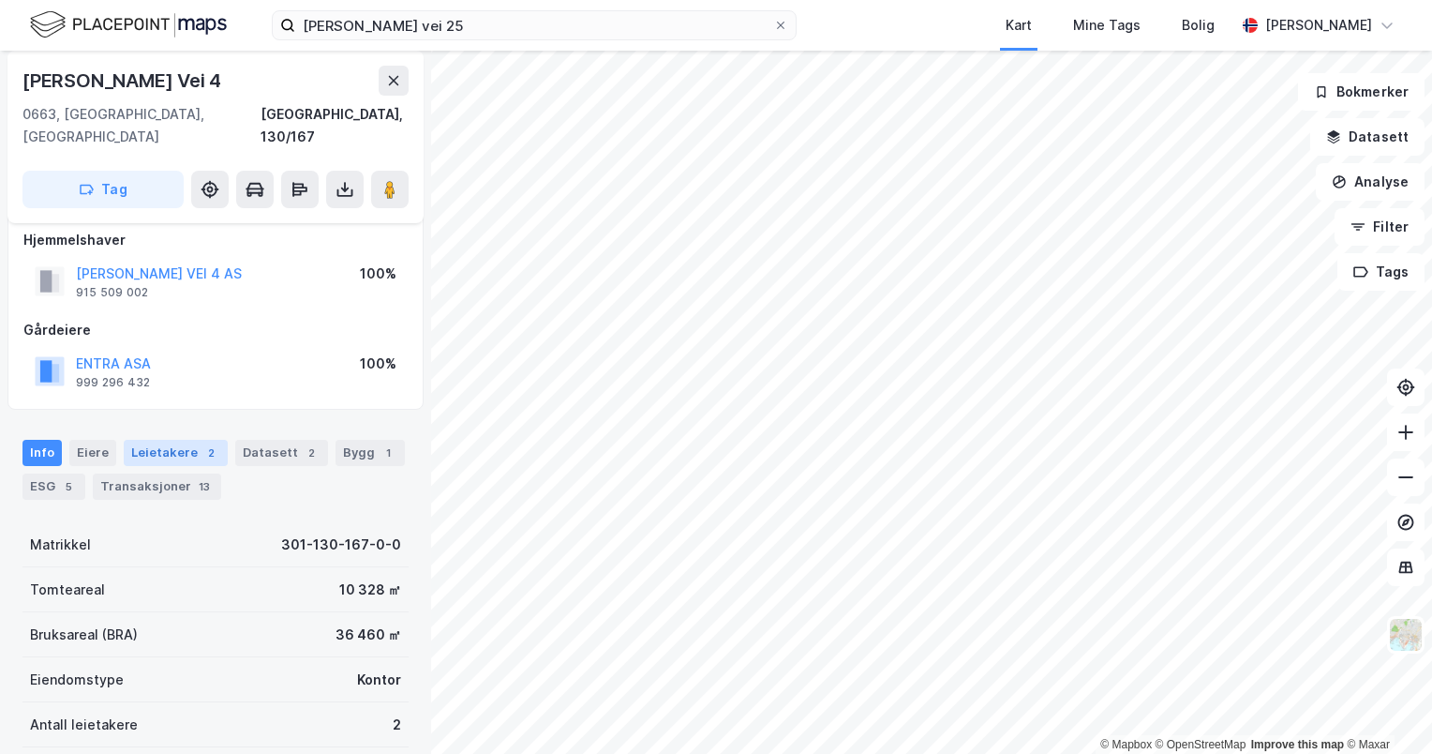
click at [161, 440] on div "Leietakere 2" at bounding box center [176, 453] width 104 height 26
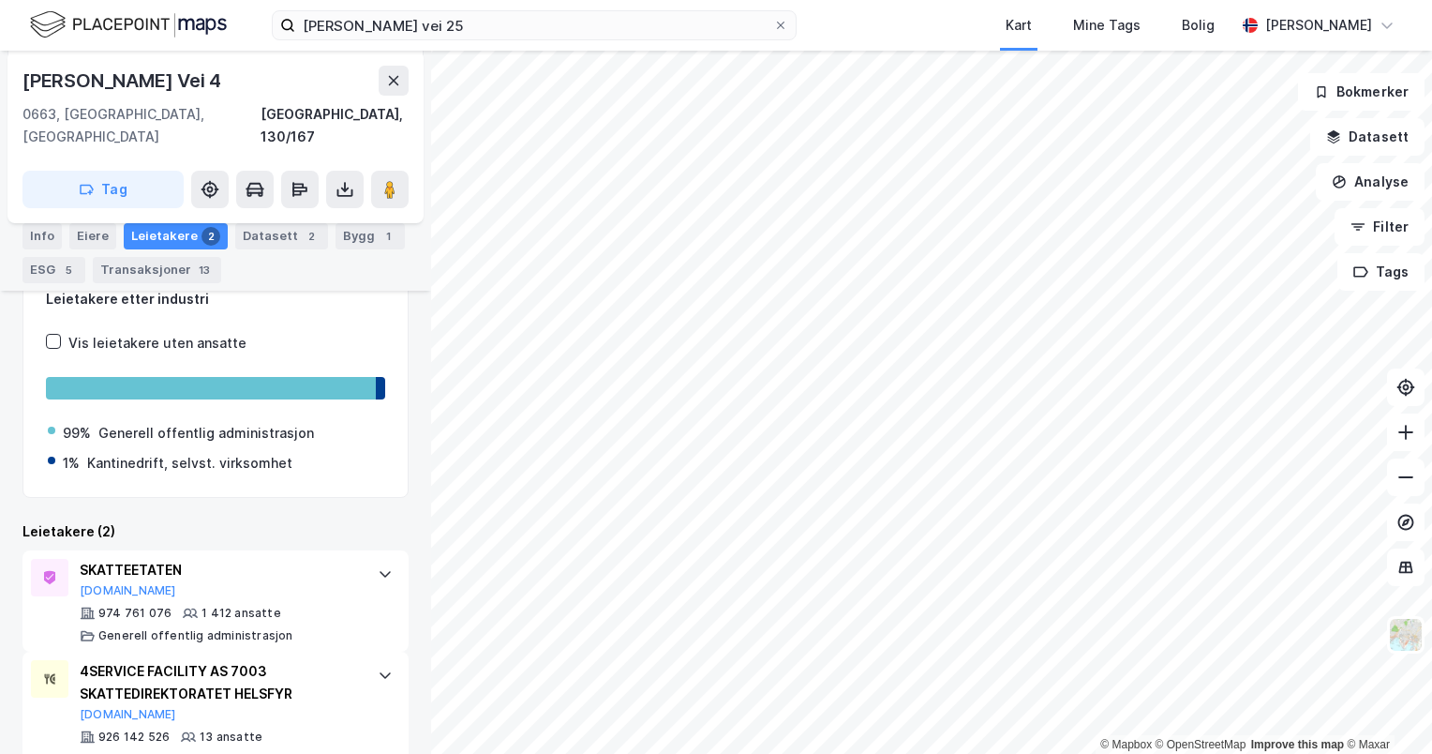
scroll to position [295, 0]
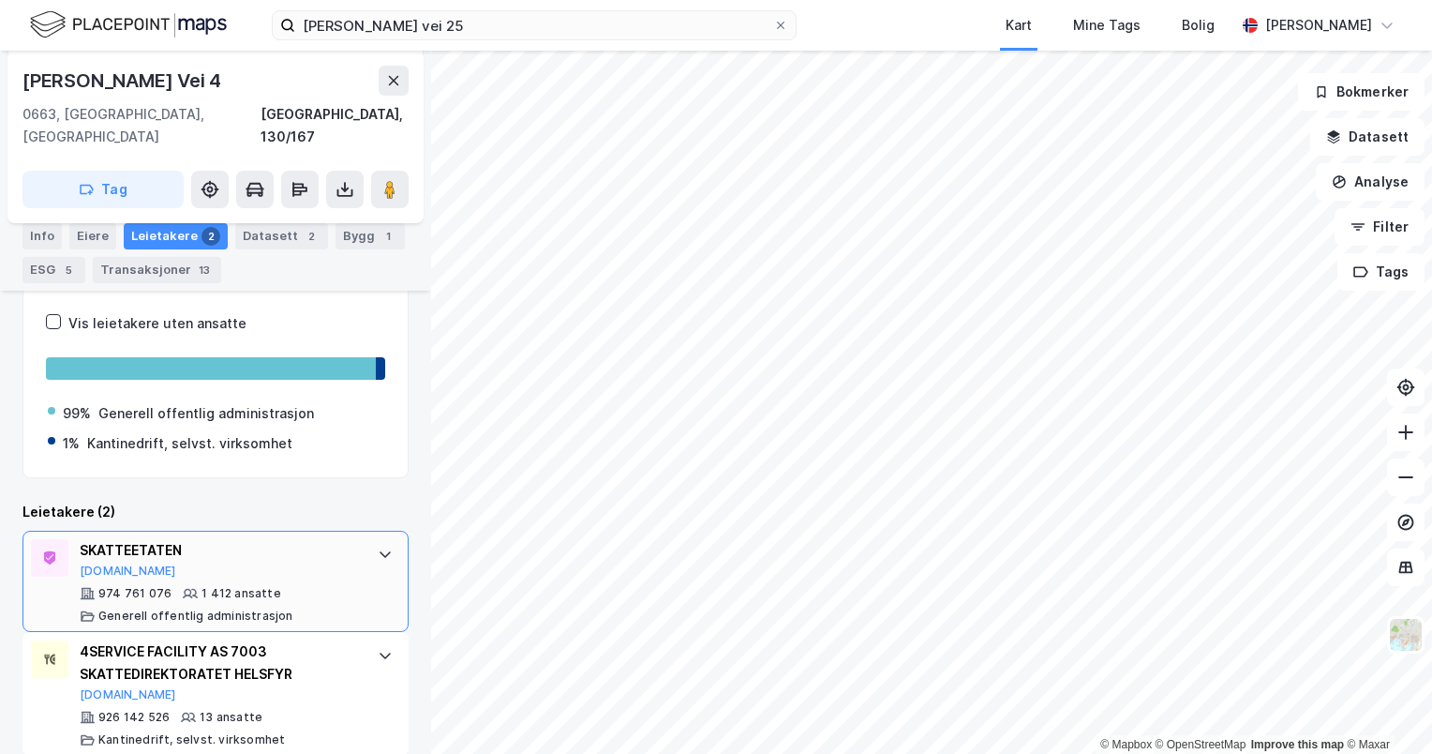
click at [244, 586] on div "974 761 076 1 412 ansatte Generell offentlig administrasjon" at bounding box center [219, 604] width 279 height 37
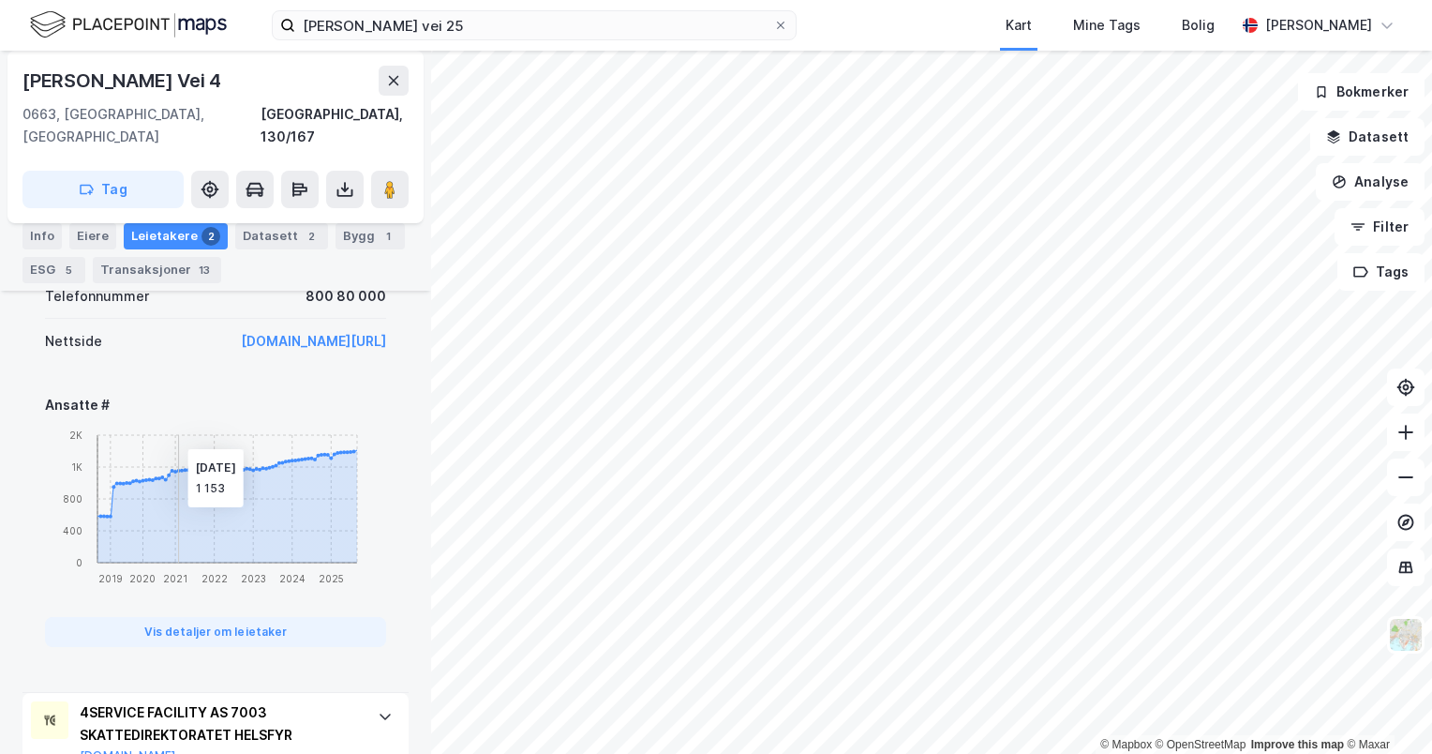
scroll to position [842, 0]
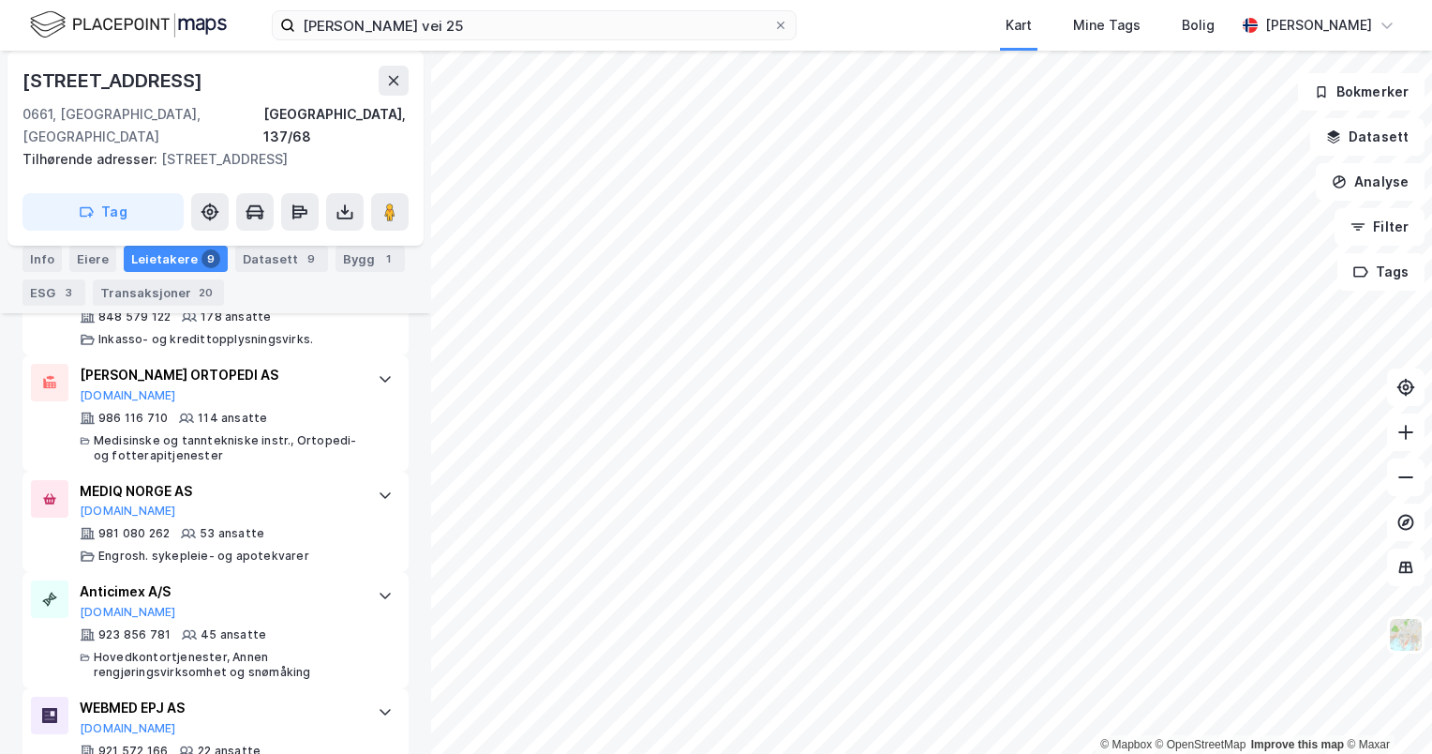
scroll to position [738, 0]
click at [214, 432] on div "Medisinske og tanntekniske instr., Ortopedi- og fotterapitjenester" at bounding box center [226, 447] width 265 height 30
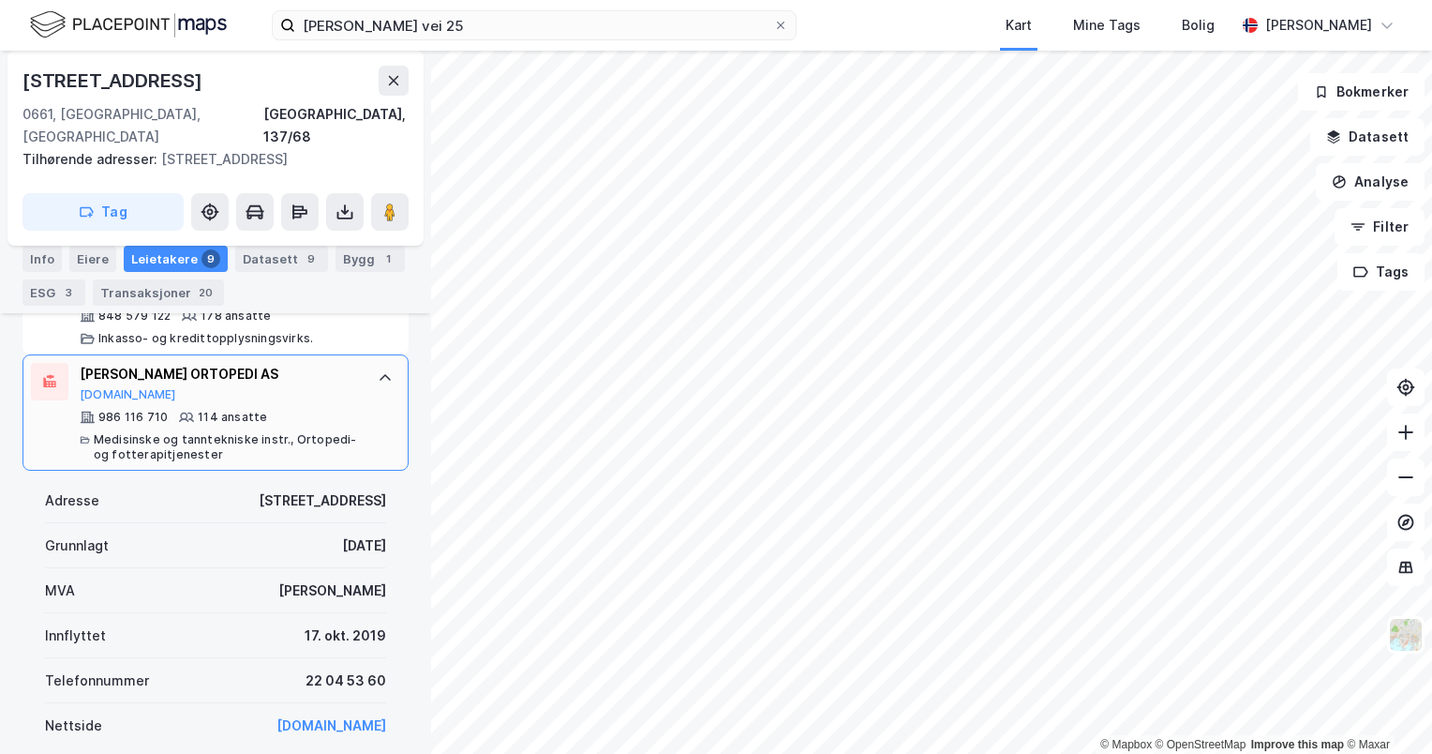
click at [207, 432] on div "Medisinske og tanntekniske instr., Ortopedi- og fotterapitjenester" at bounding box center [226, 447] width 265 height 30
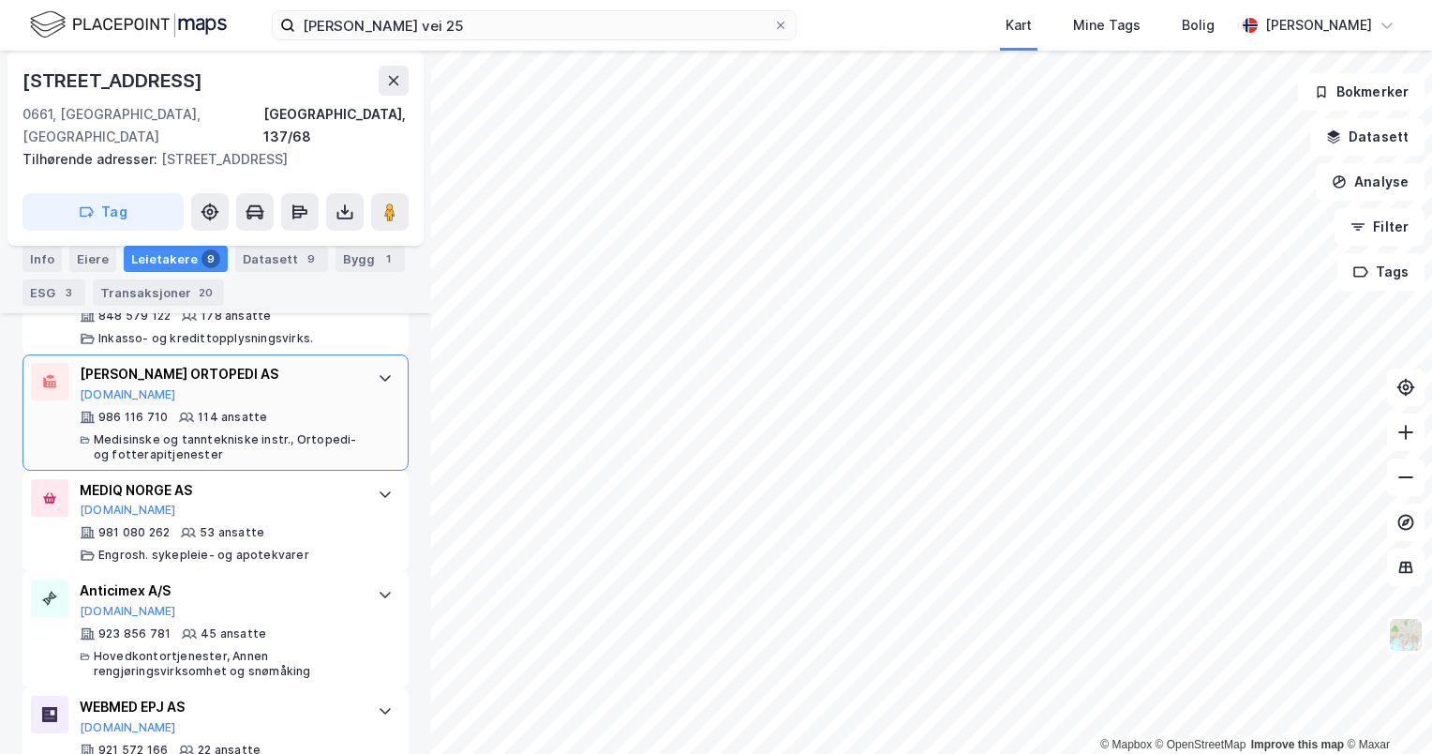
click at [204, 432] on div "Medisinske og tanntekniske instr., Ortopedi- og fotterapitjenester" at bounding box center [226, 447] width 265 height 30
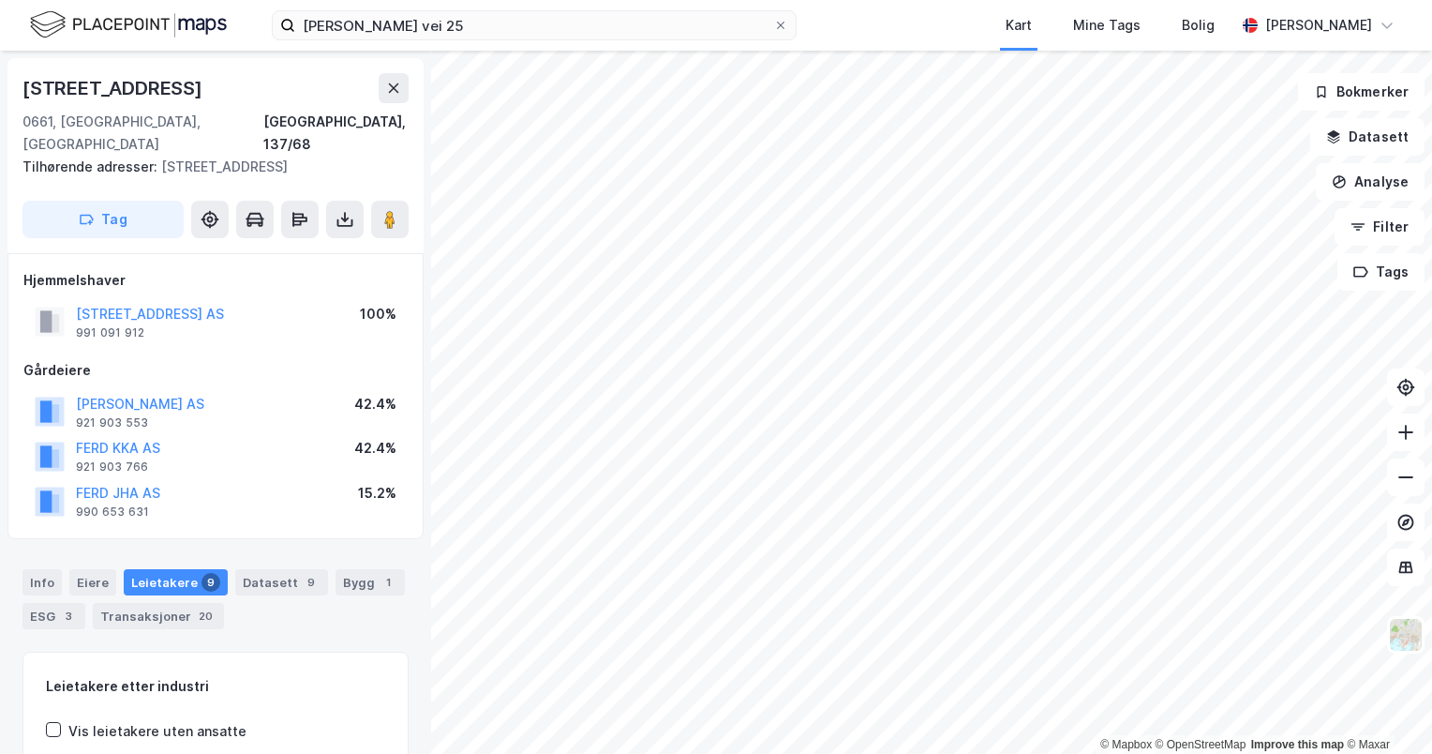
scroll to position [0, 0]
